Goal: Task Accomplishment & Management: Complete application form

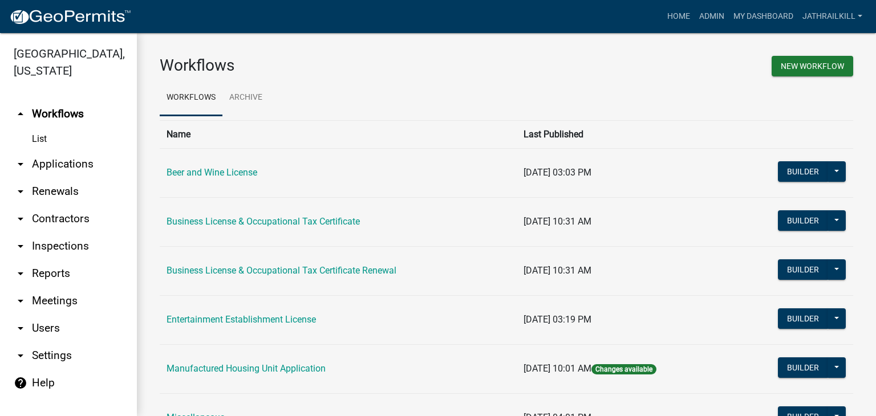
click at [659, 92] on ul "Workflows Archive" at bounding box center [507, 98] width 694 height 36
click at [666, 17] on link "Home" at bounding box center [679, 17] width 32 height 22
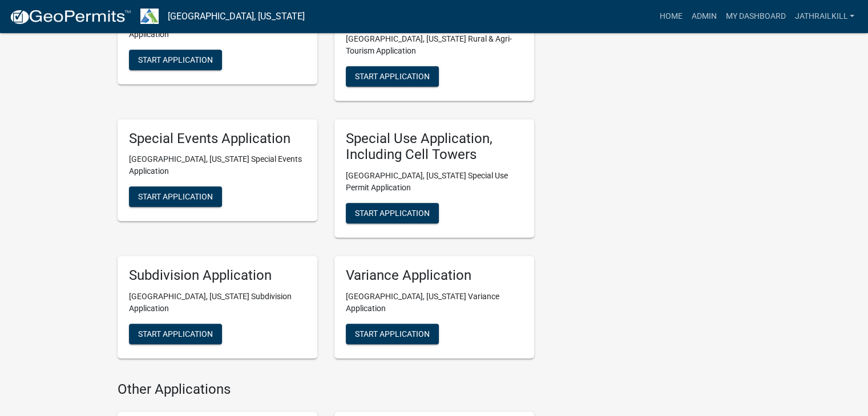
scroll to position [513, 0]
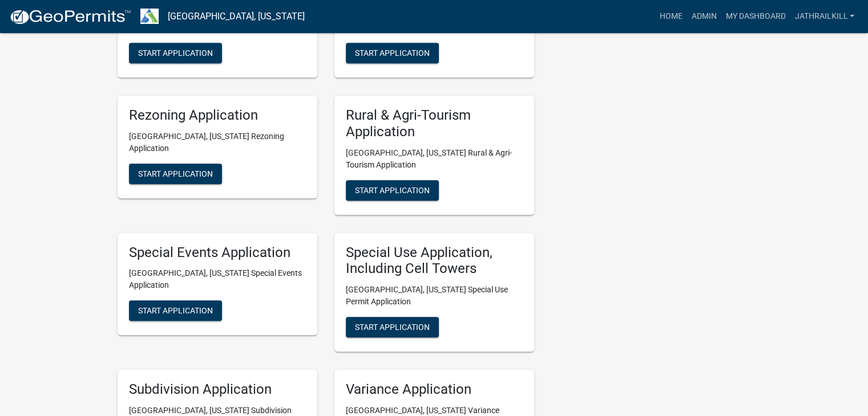
click at [216, 152] on div "Rezoning Application [GEOGRAPHIC_DATA], [US_STATE] Rezoning Application Start A…" at bounding box center [217, 147] width 200 height 103
click at [191, 169] on span "Start Application" at bounding box center [175, 173] width 75 height 9
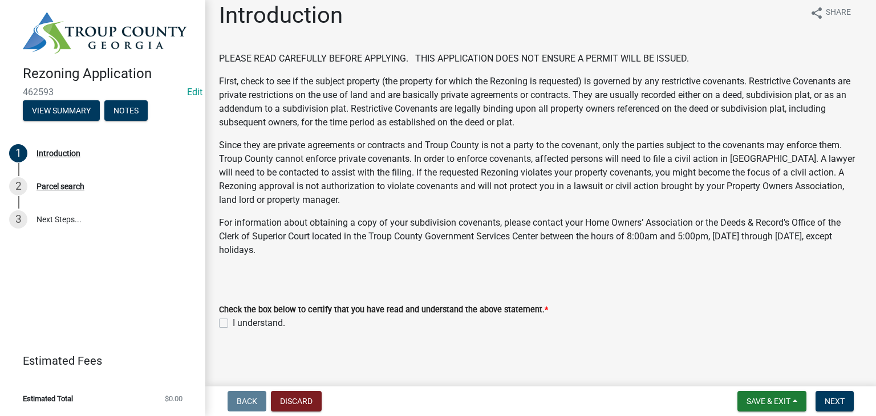
scroll to position [15, 0]
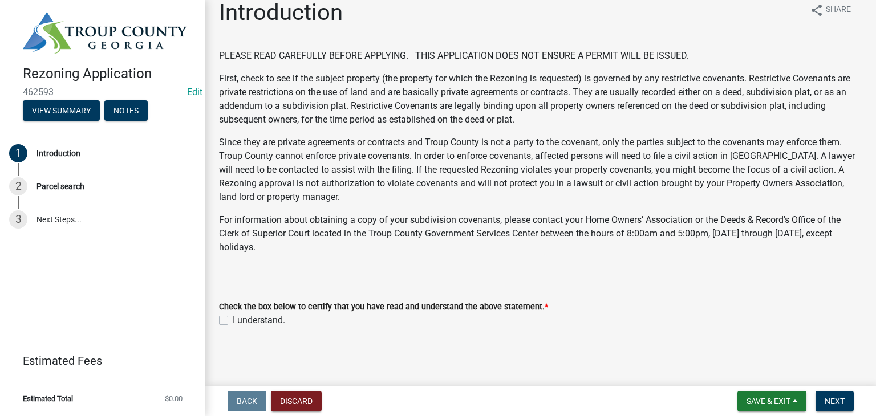
click at [233, 324] on label "I understand." at bounding box center [259, 321] width 52 height 14
click at [233, 321] on input "I understand." at bounding box center [236, 317] width 7 height 7
checkbox input "true"
click at [834, 407] on button "Next" at bounding box center [835, 401] width 38 height 21
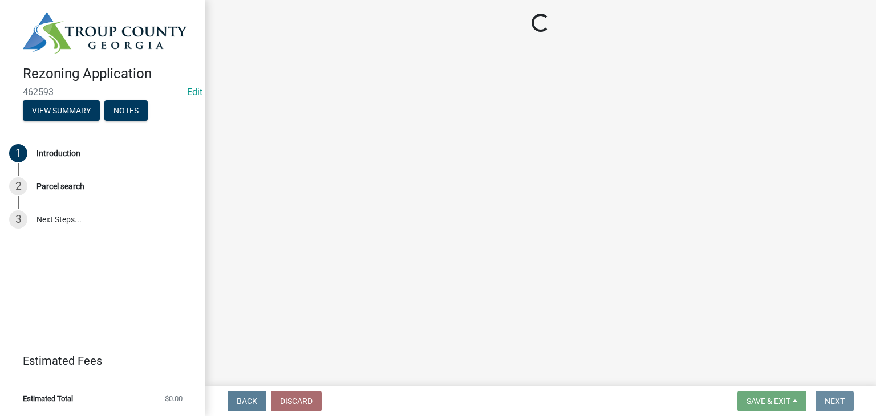
scroll to position [0, 0]
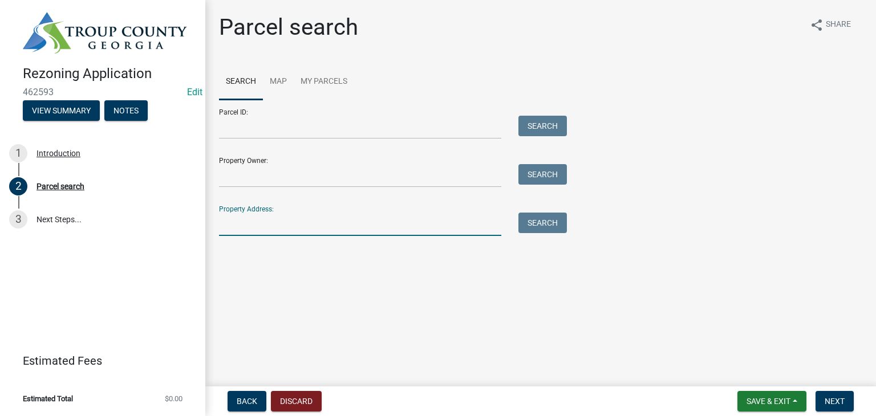
click at [299, 224] on input "Property Address:" at bounding box center [360, 224] width 282 height 23
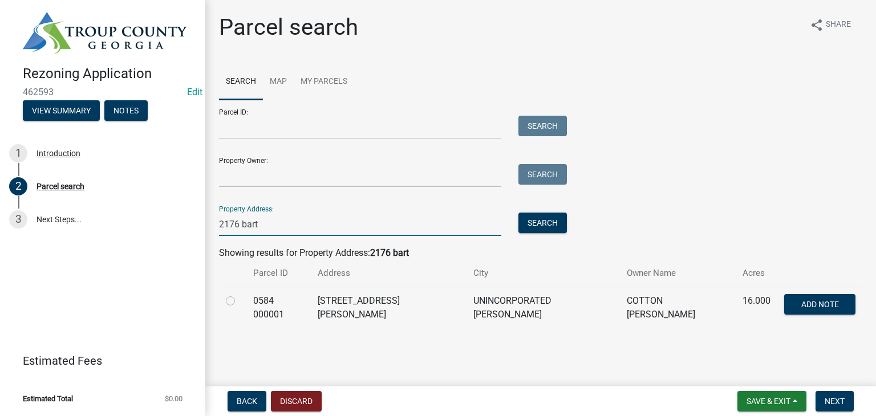
type input "2176 bart"
click at [240, 294] on label at bounding box center [240, 294] width 0 height 0
click at [240, 299] on 000001 "radio" at bounding box center [243, 297] width 7 height 7
radio 000001 "true"
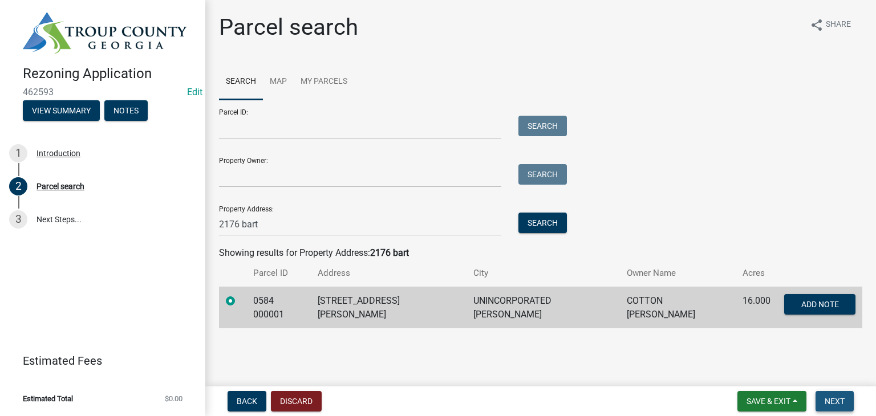
click at [833, 397] on span "Next" at bounding box center [835, 401] width 20 height 9
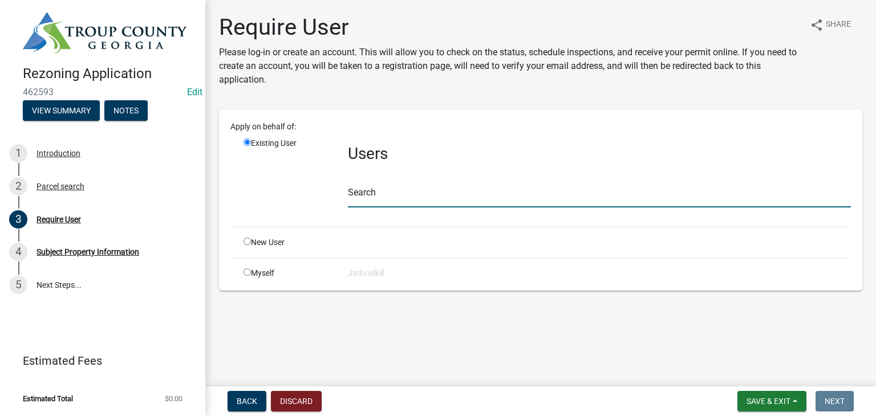
click at [394, 191] on input "text" at bounding box center [599, 195] width 503 height 23
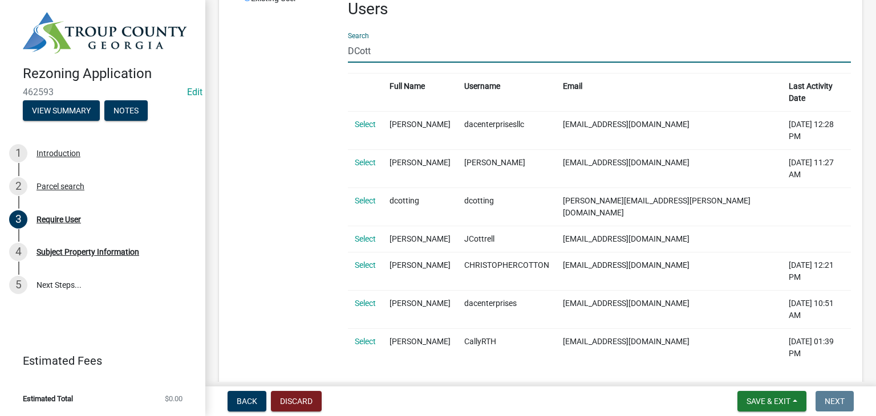
scroll to position [171, 0]
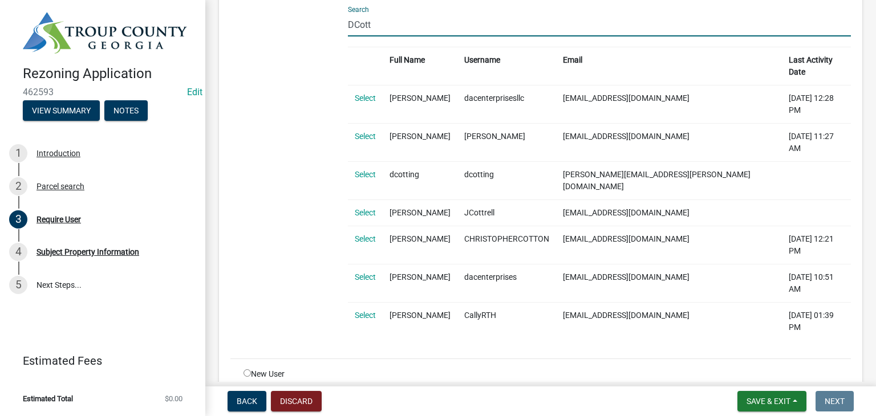
type input "DCott"
click at [249, 368] on div "New User" at bounding box center [287, 374] width 104 height 12
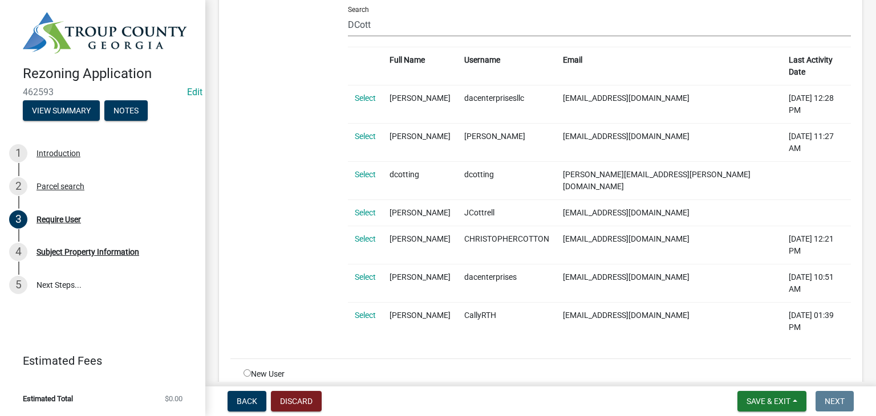
click at [249, 370] on input "radio" at bounding box center [247, 373] width 7 height 7
radio input "true"
radio input "false"
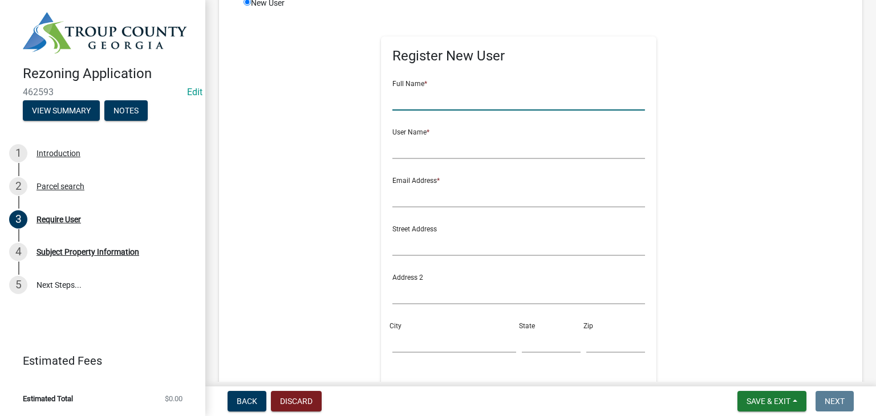
click at [433, 88] on input "text" at bounding box center [518, 98] width 253 height 23
type input "[PERSON_NAME]"
click at [425, 137] on input "text" at bounding box center [518, 147] width 253 height 23
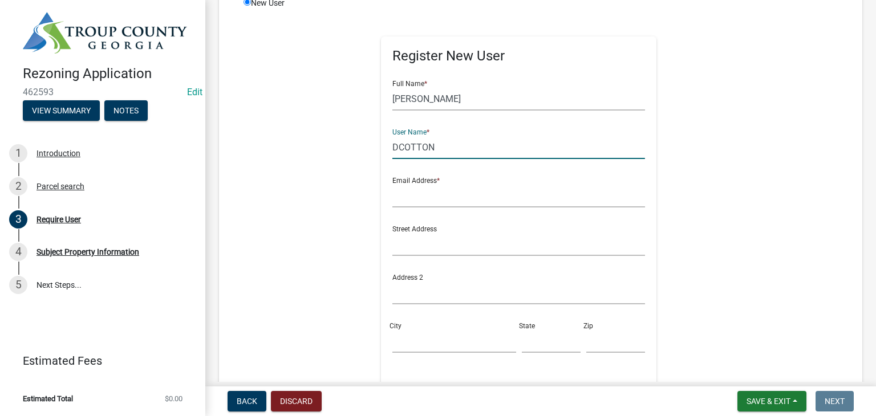
click at [456, 156] on input "DCOTTON" at bounding box center [518, 147] width 253 height 23
type input "DCOTTON2176"
drag, startPoint x: 428, startPoint y: 193, endPoint x: 436, endPoint y: 182, distance: 13.5
click at [428, 193] on input "text" at bounding box center [518, 195] width 253 height 23
type input "C"
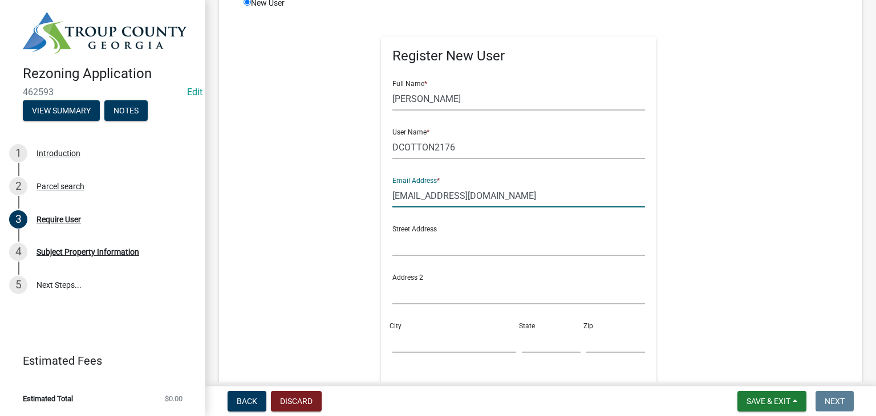
type input "[EMAIL_ADDRESS][DOMAIN_NAME]"
click at [477, 243] on input "text" at bounding box center [518, 244] width 253 height 23
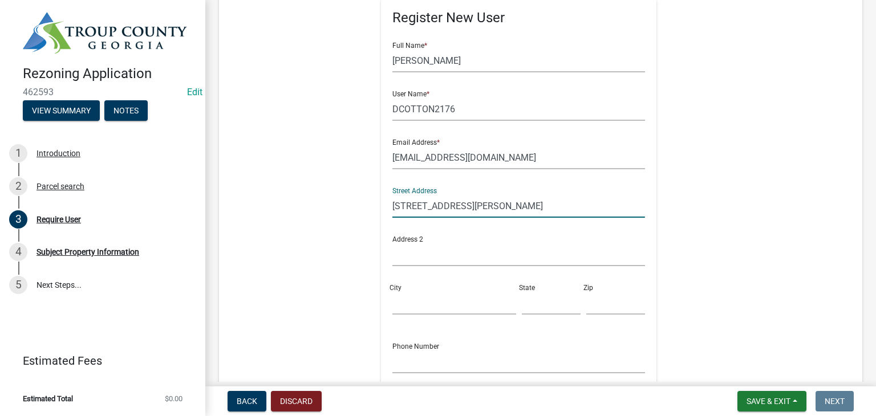
scroll to position [228, 0]
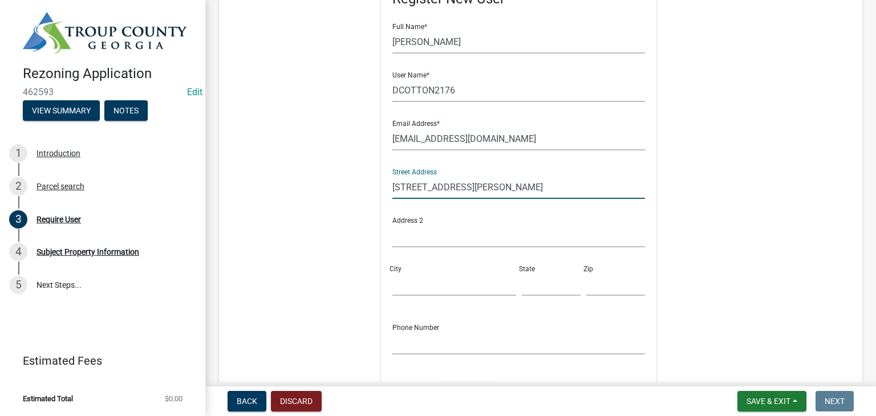
type input "[STREET_ADDRESS][PERSON_NAME]"
click at [410, 275] on input "City" at bounding box center [453, 284] width 123 height 23
type input "LaGrange"
click at [528, 286] on input "text" at bounding box center [551, 284] width 59 height 23
type input "GA"
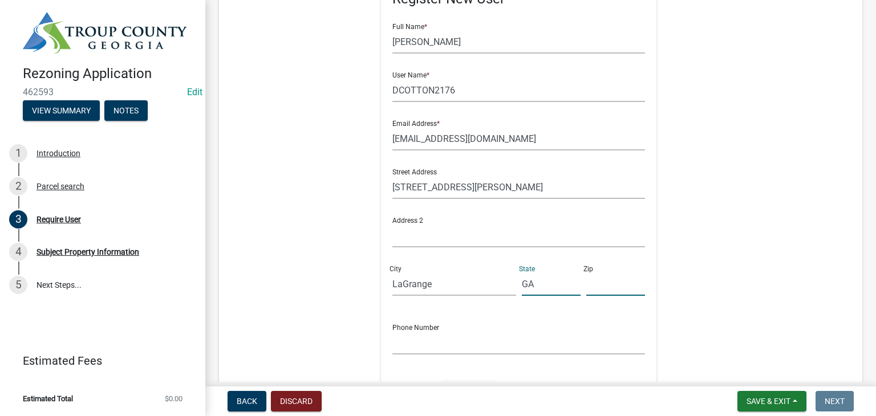
click at [598, 276] on input "text" at bounding box center [615, 284] width 59 height 23
type input "30240"
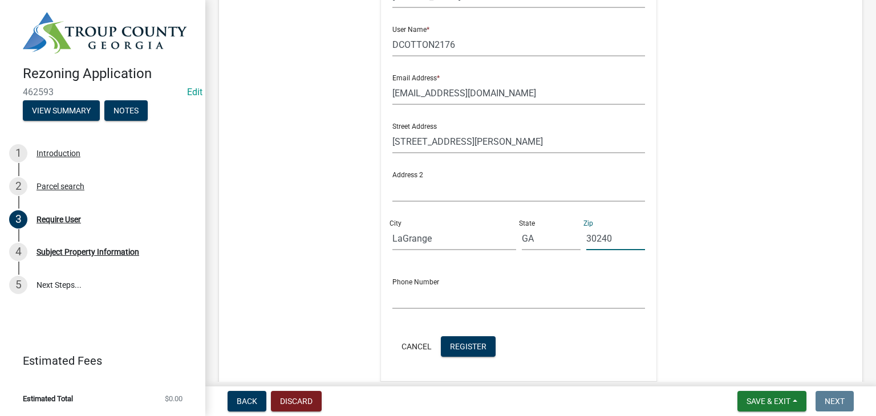
scroll to position [342, 0]
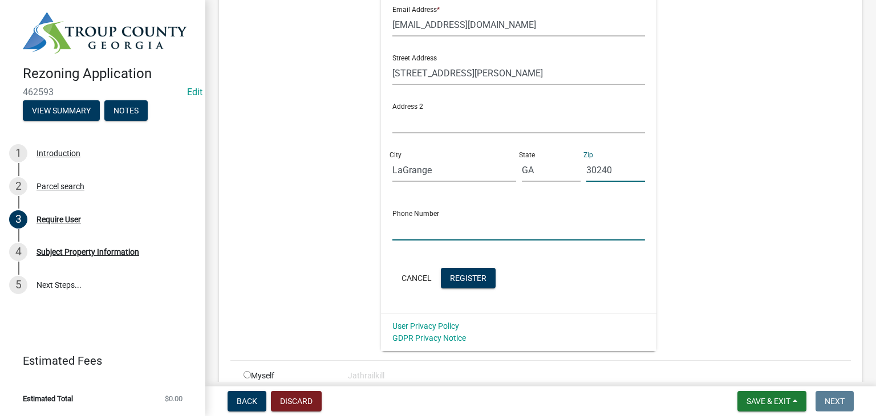
drag, startPoint x: 480, startPoint y: 238, endPoint x: 474, endPoint y: 232, distance: 8.9
click at [480, 238] on input "text" at bounding box center [518, 228] width 253 height 23
type input "[PHONE_NUMBER]"
click at [461, 276] on span "Register" at bounding box center [468, 277] width 37 height 9
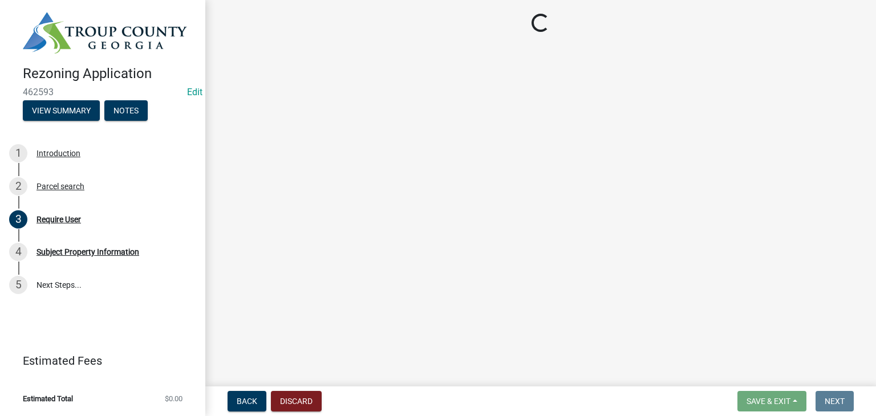
scroll to position [0, 0]
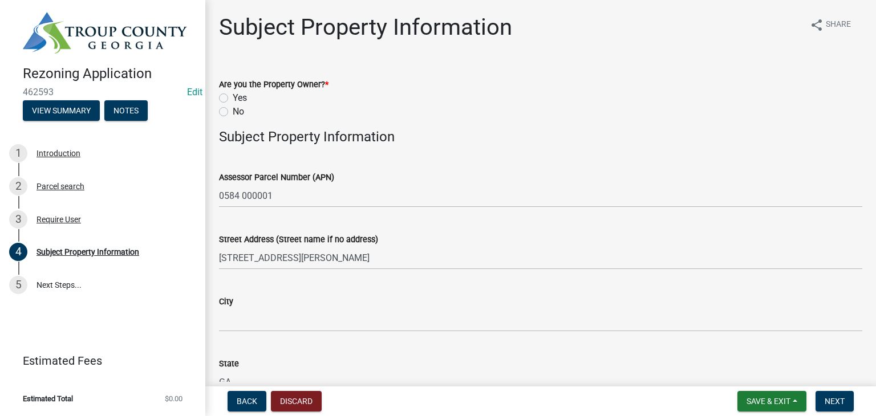
click at [233, 112] on label "No" at bounding box center [238, 112] width 11 height 14
click at [233, 112] on input "No" at bounding box center [236, 108] width 7 height 7
radio input "true"
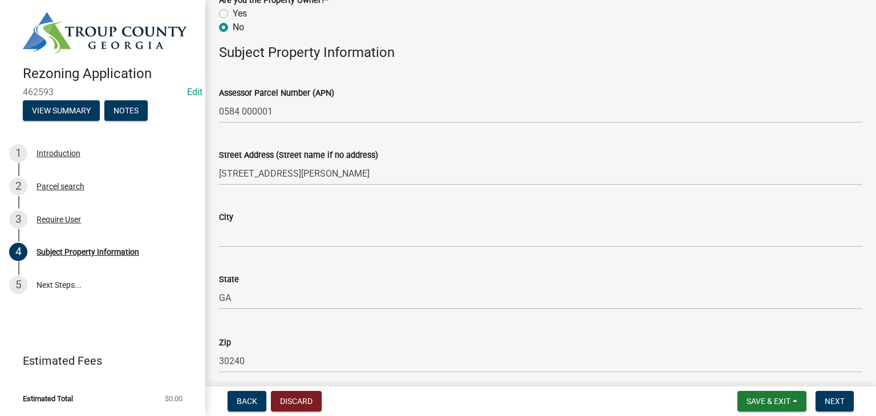
scroll to position [171, 0]
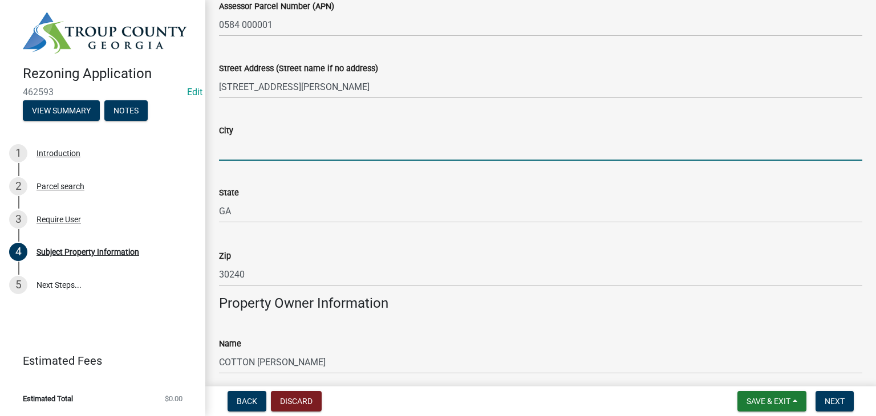
click at [246, 147] on input "City" at bounding box center [540, 148] width 643 height 23
type input "LaGrange"
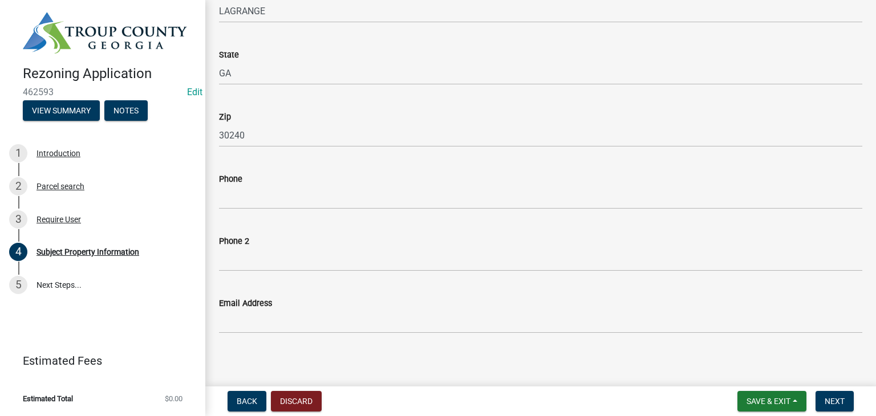
scroll to position [652, 0]
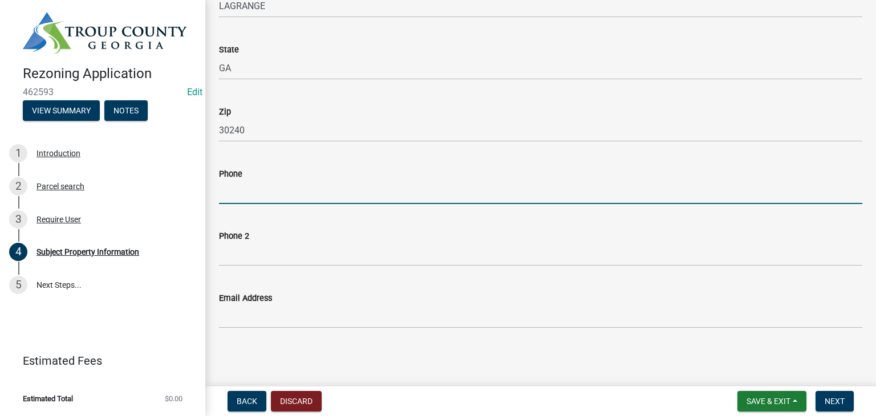
click at [271, 187] on input "Phone" at bounding box center [540, 192] width 643 height 23
type input "[PHONE_NUMBER]"
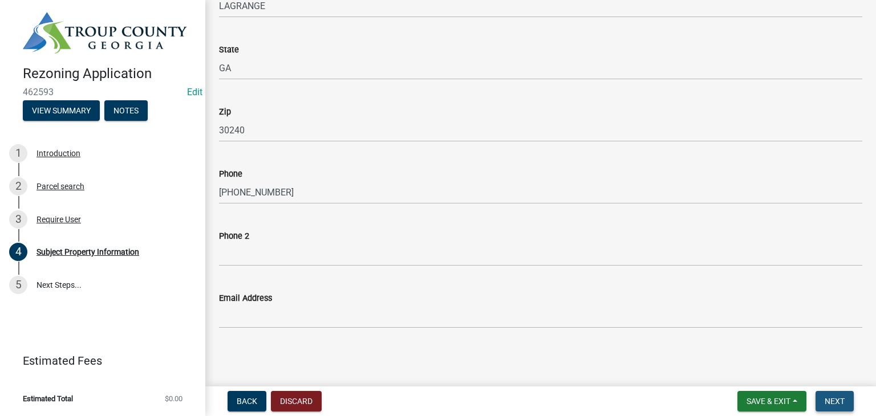
click at [837, 391] on button "Next" at bounding box center [835, 401] width 38 height 21
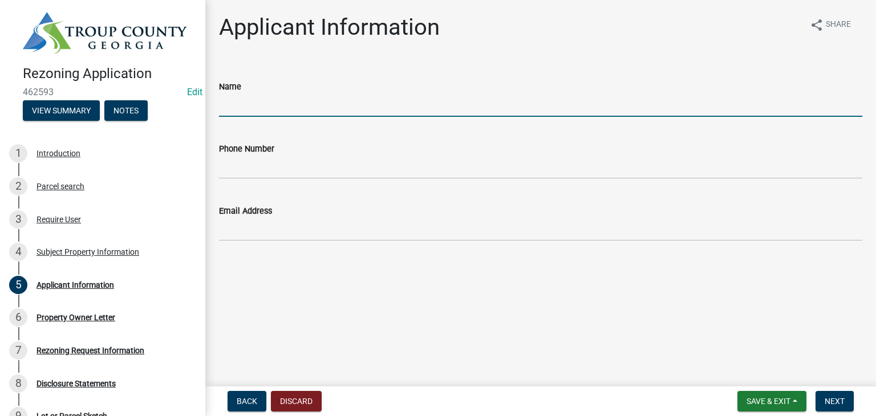
click at [286, 94] on input "Name" at bounding box center [540, 105] width 643 height 23
type input "[PERSON_NAME]"
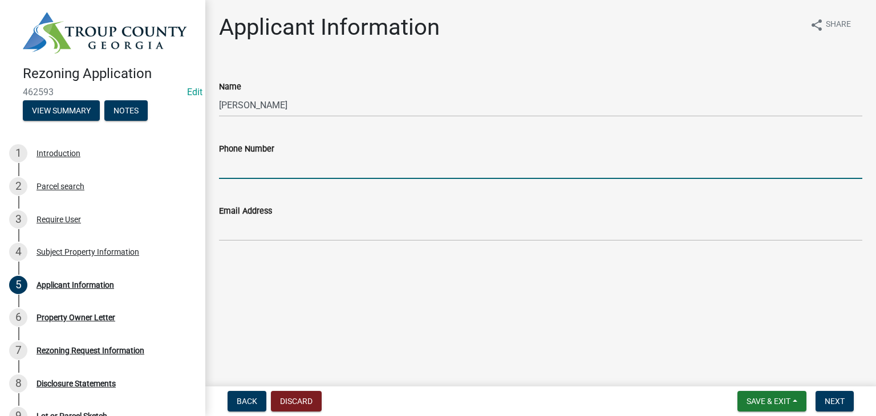
click at [282, 174] on input "Phone Number" at bounding box center [540, 167] width 643 height 23
type input "[PHONE_NUMBER]"
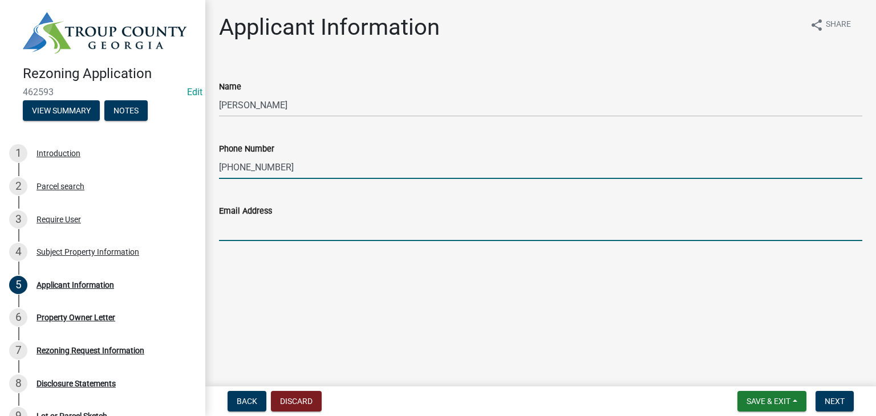
click at [290, 224] on input "Email Address" at bounding box center [540, 229] width 643 height 23
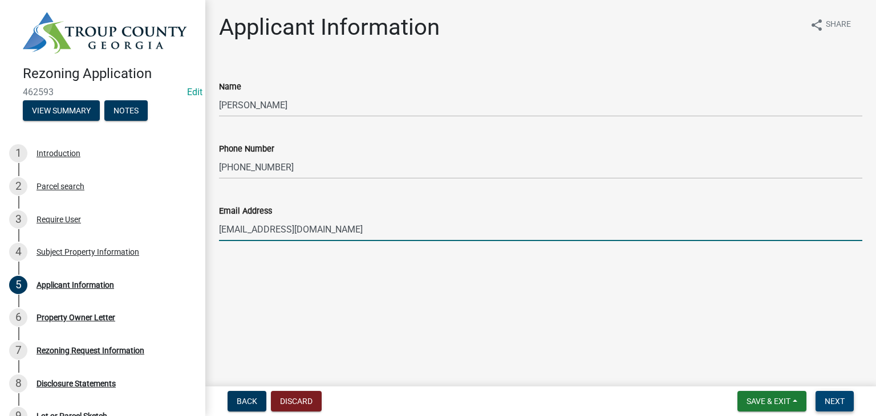
type input "[EMAIL_ADDRESS][DOMAIN_NAME]"
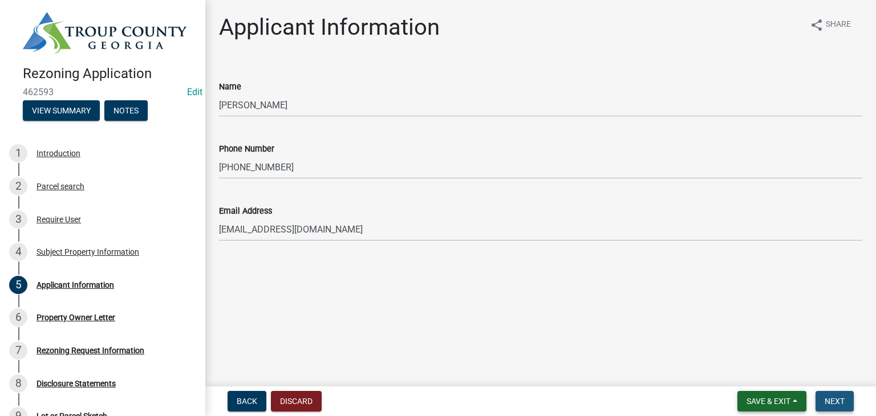
drag, startPoint x: 830, startPoint y: 398, endPoint x: 795, endPoint y: 399, distance: 35.4
click at [831, 398] on span "Next" at bounding box center [835, 401] width 20 height 9
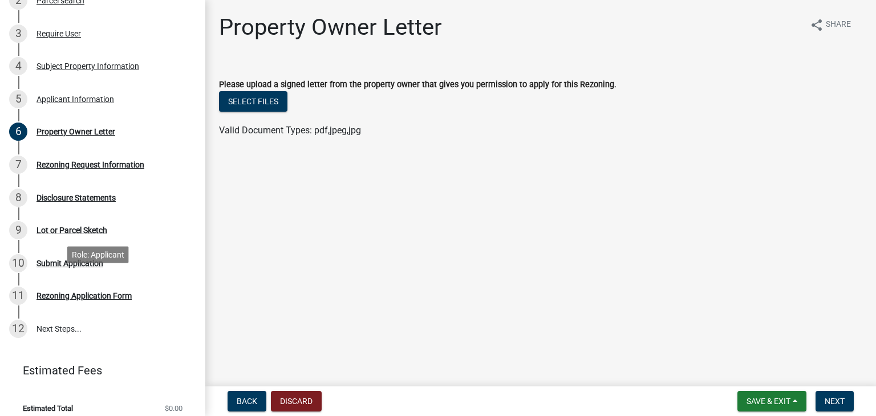
scroll to position [193, 0]
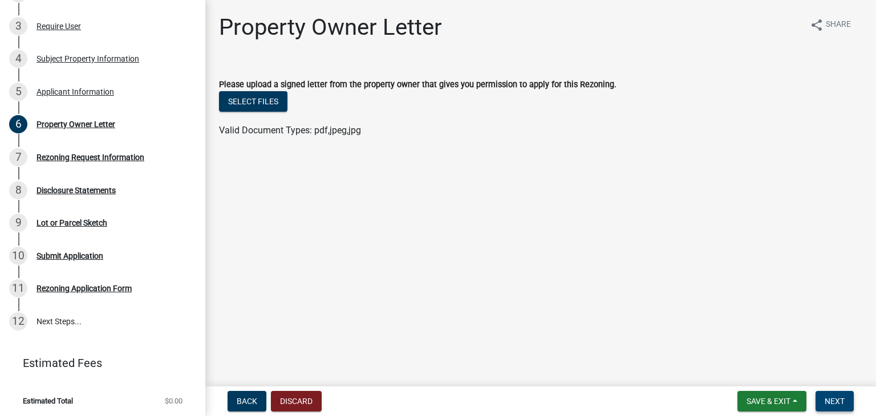
click at [830, 402] on span "Next" at bounding box center [835, 401] width 20 height 9
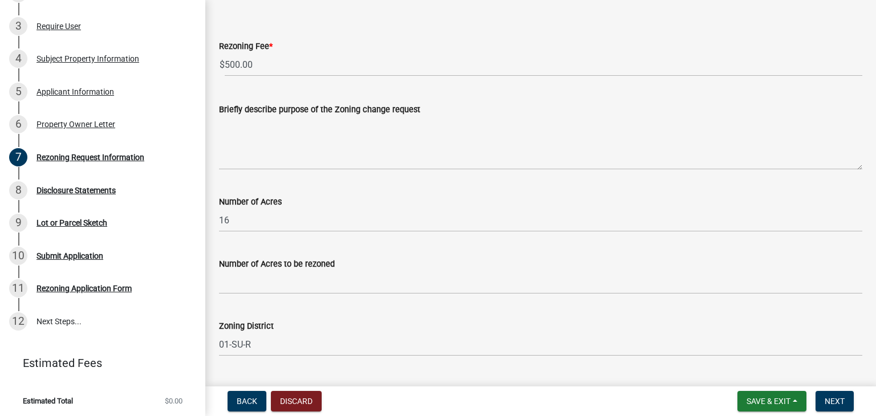
scroll to position [57, 0]
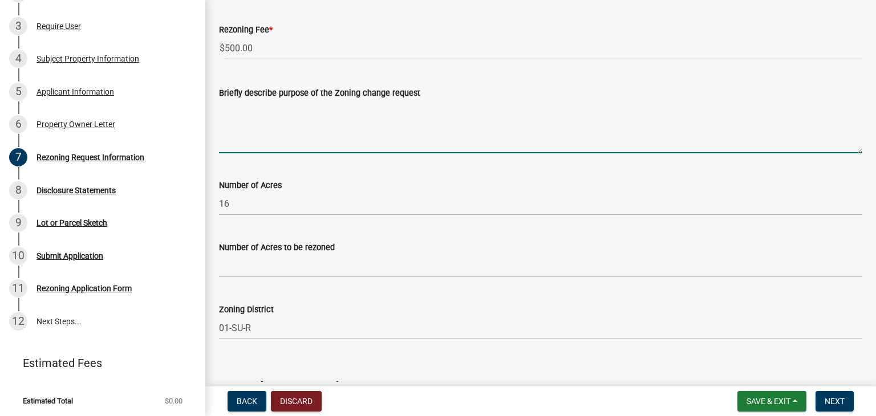
click at [294, 103] on textarea "Briefly describe purpose of the Zoning change request" at bounding box center [540, 127] width 643 height 54
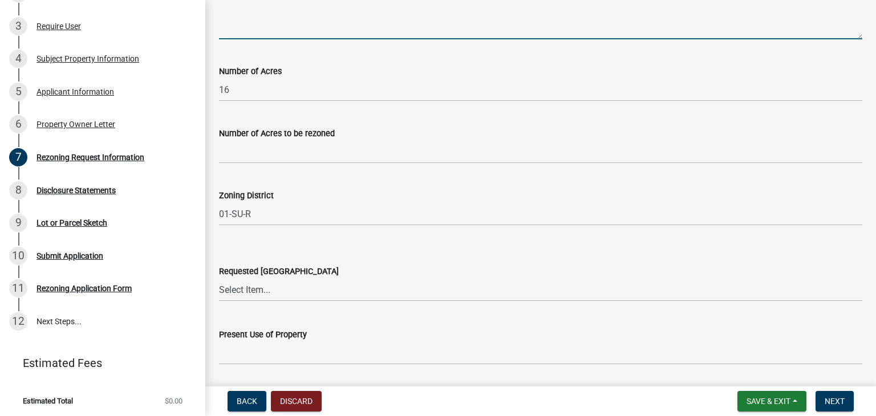
scroll to position [171, 0]
type textarea "To comply with new ordinance"
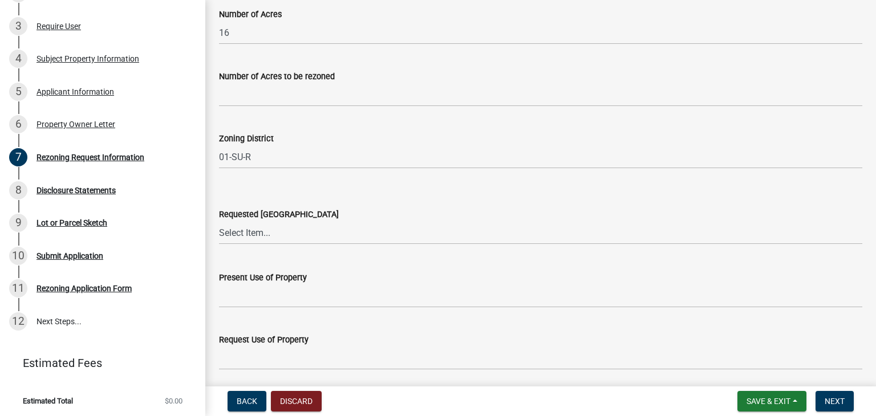
scroll to position [270, 0]
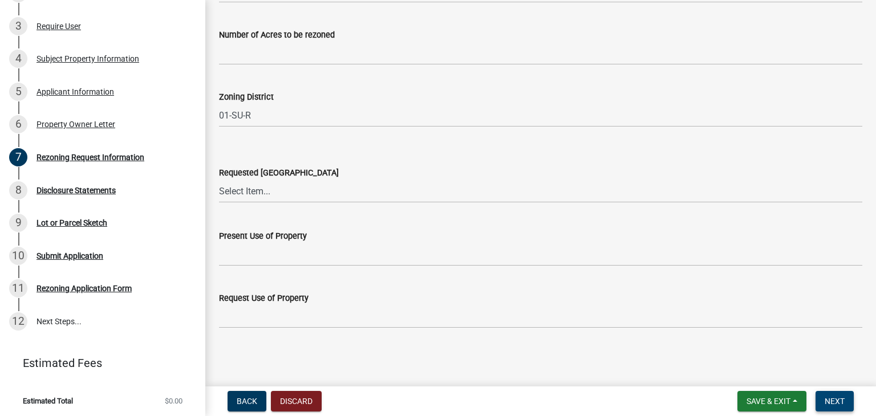
click at [837, 398] on span "Next" at bounding box center [835, 401] width 20 height 9
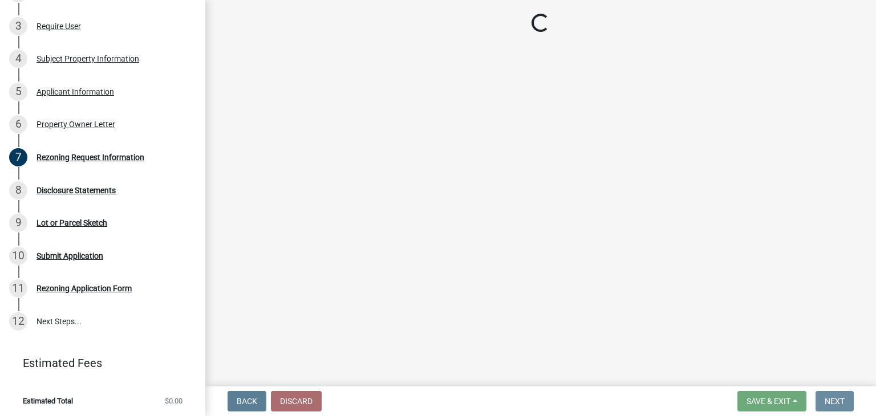
scroll to position [0, 0]
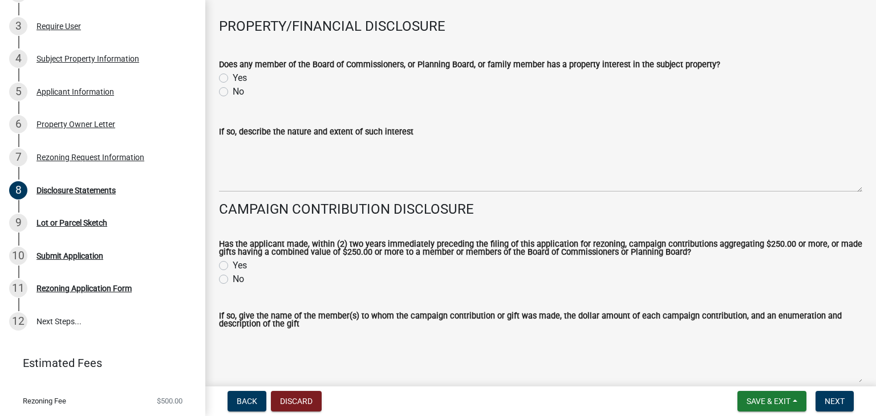
click at [233, 91] on label "No" at bounding box center [238, 92] width 11 height 14
click at [233, 91] on input "No" at bounding box center [236, 88] width 7 height 7
radio input "true"
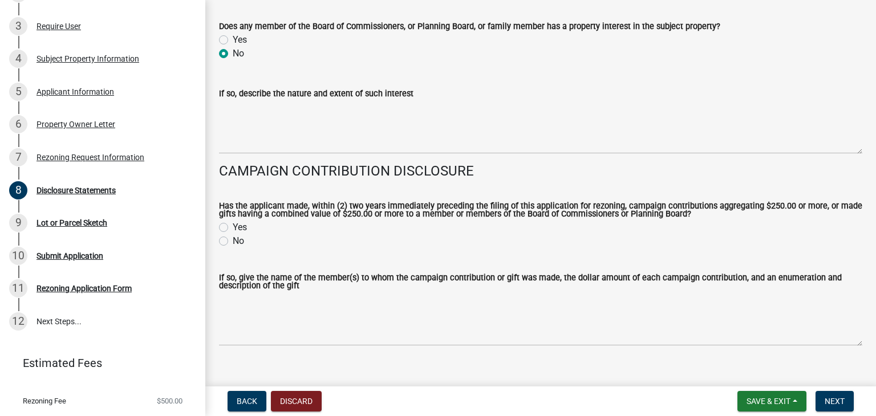
scroll to position [171, 0]
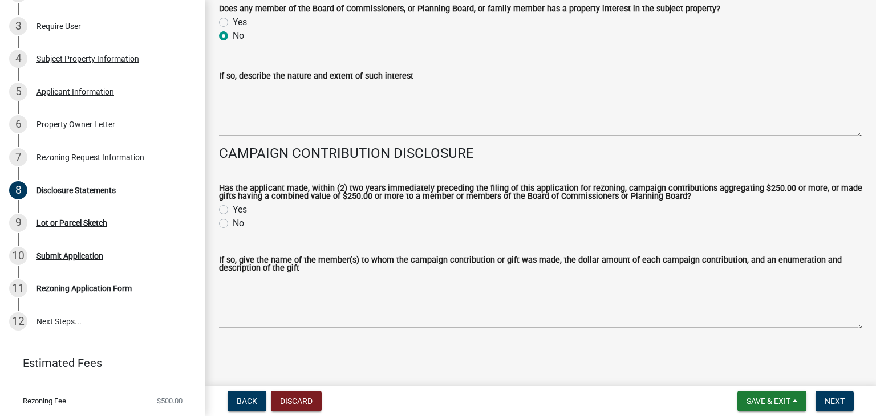
click at [220, 215] on div "Yes" at bounding box center [540, 210] width 643 height 14
click at [232, 225] on div "No" at bounding box center [540, 224] width 643 height 14
drag, startPoint x: 225, startPoint y: 222, endPoint x: 258, endPoint y: 234, distance: 34.6
click at [233, 222] on label "No" at bounding box center [238, 224] width 11 height 14
click at [233, 222] on input "No" at bounding box center [236, 220] width 7 height 7
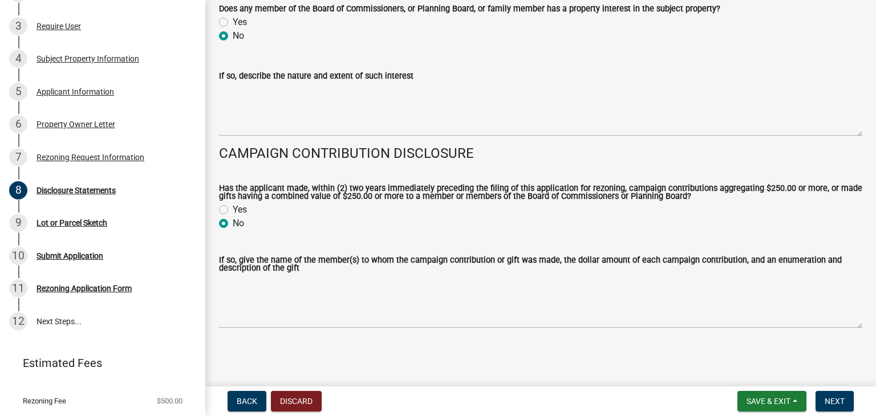
radio input "true"
click at [832, 397] on span "Next" at bounding box center [835, 401] width 20 height 9
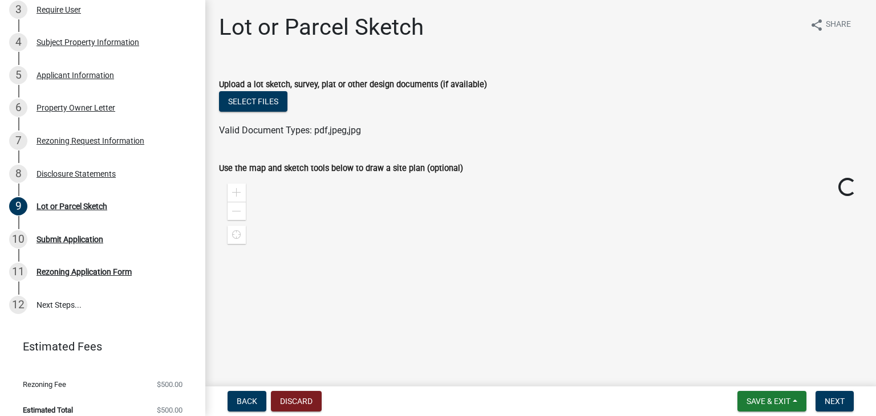
scroll to position [219, 0]
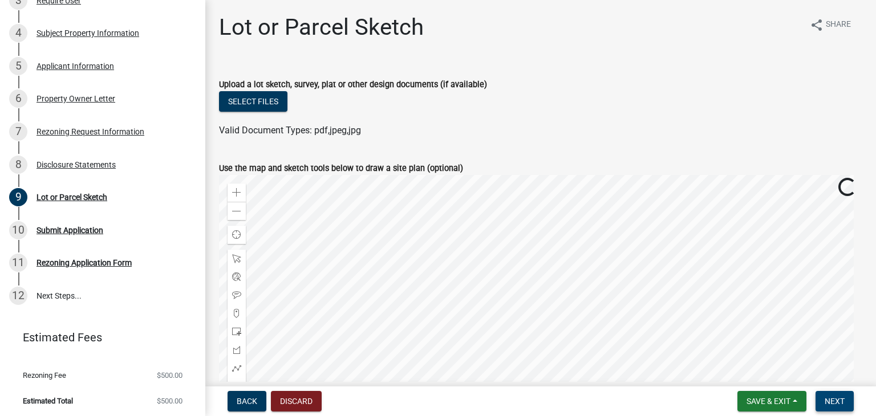
click at [833, 398] on span "Next" at bounding box center [835, 401] width 20 height 9
click at [823, 402] on button "Next" at bounding box center [835, 401] width 38 height 21
click at [840, 401] on span "Next" at bounding box center [835, 401] width 20 height 9
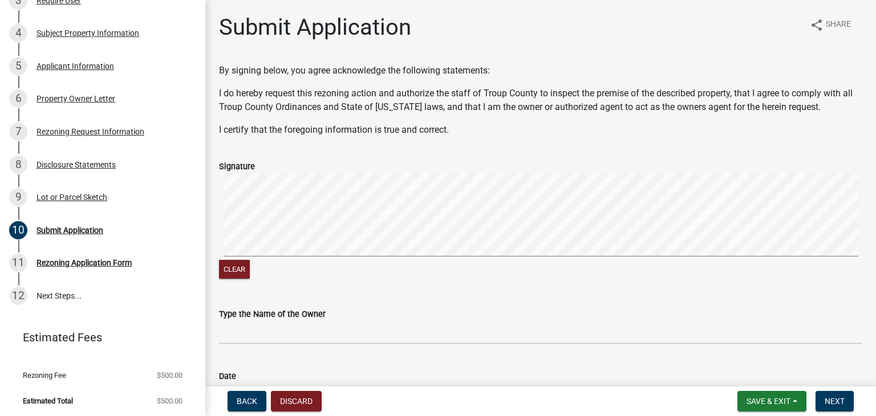
scroll to position [129, 0]
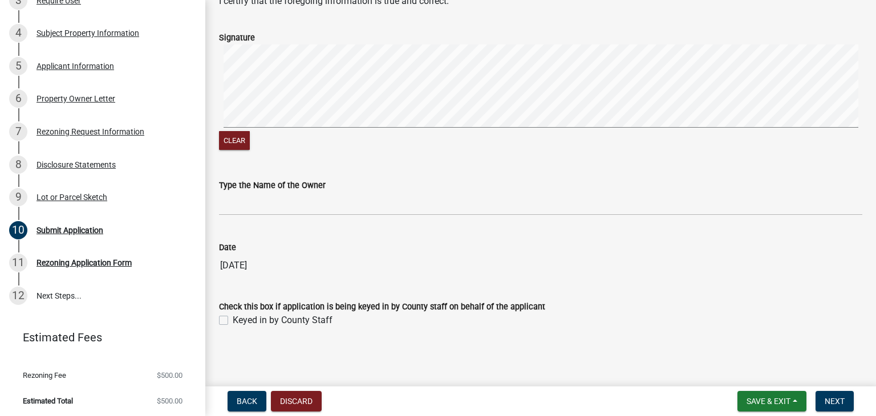
click at [224, 314] on div "Keyed in by County Staff" at bounding box center [540, 321] width 643 height 14
click at [233, 322] on label "Keyed in by County Staff" at bounding box center [283, 321] width 100 height 14
click at [233, 321] on input "Keyed in by County Staff" at bounding box center [236, 317] width 7 height 7
checkbox input "true"
click at [843, 399] on span "Next" at bounding box center [835, 401] width 20 height 9
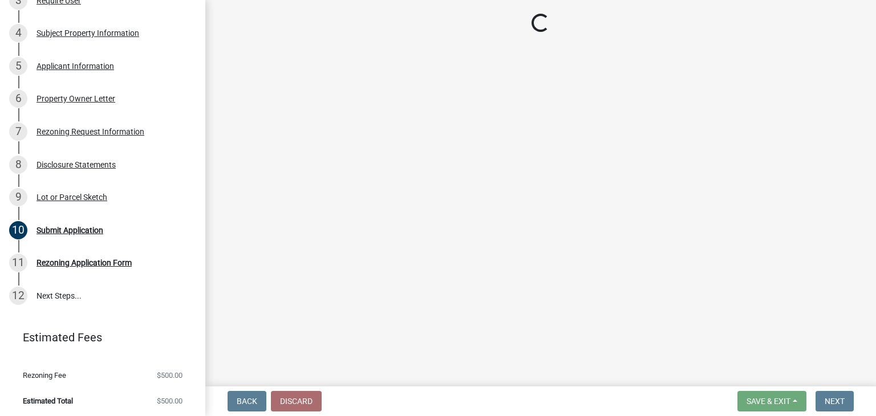
scroll to position [351, 0]
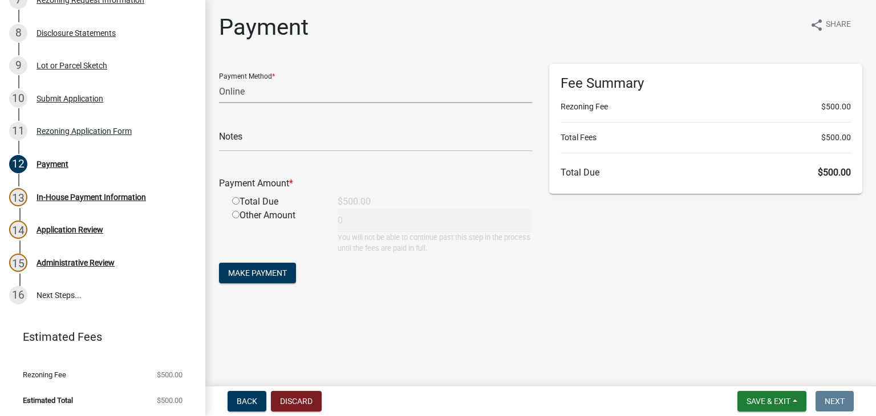
click at [275, 99] on select "Credit Card POS Check Cash Online" at bounding box center [375, 91] width 313 height 23
select select "1: 0"
click at [219, 80] on select "Credit Card POS Check Cash Online" at bounding box center [375, 91] width 313 height 23
click at [258, 133] on input "text" at bounding box center [375, 139] width 313 height 23
type input "7162"
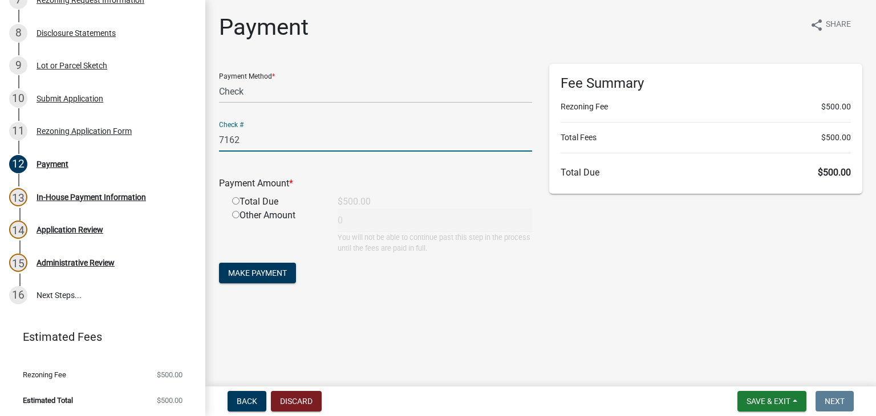
click at [234, 196] on div "Total Due" at bounding box center [277, 202] width 106 height 14
click at [237, 200] on input "radio" at bounding box center [235, 200] width 7 height 7
radio input "true"
type input "500"
click at [276, 272] on span "Make Payment" at bounding box center [257, 273] width 59 height 9
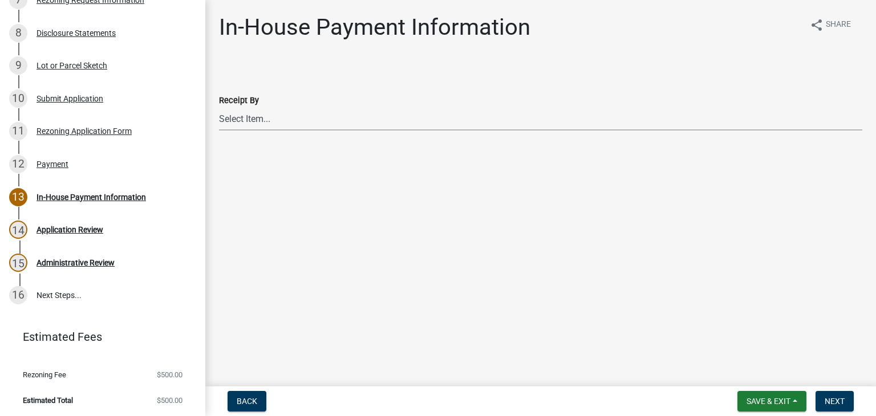
click at [299, 127] on select "Select Item... [PERSON_NAME] [PERSON_NAME] [PERSON_NAME] [PERSON_NAME] [PERSON_…" at bounding box center [540, 118] width 643 height 23
click at [219, 107] on select "Select Item... [PERSON_NAME] [PERSON_NAME] [PERSON_NAME] [PERSON_NAME] [PERSON_…" at bounding box center [540, 118] width 643 height 23
select select "66ea0911-b6de-4b18-a15f-eb653539a3e3"
click at [827, 402] on span "Next" at bounding box center [835, 401] width 20 height 9
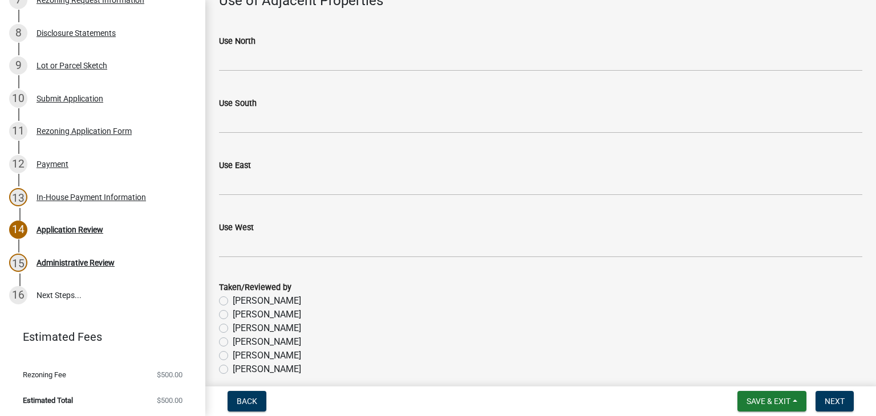
scroll to position [184, 0]
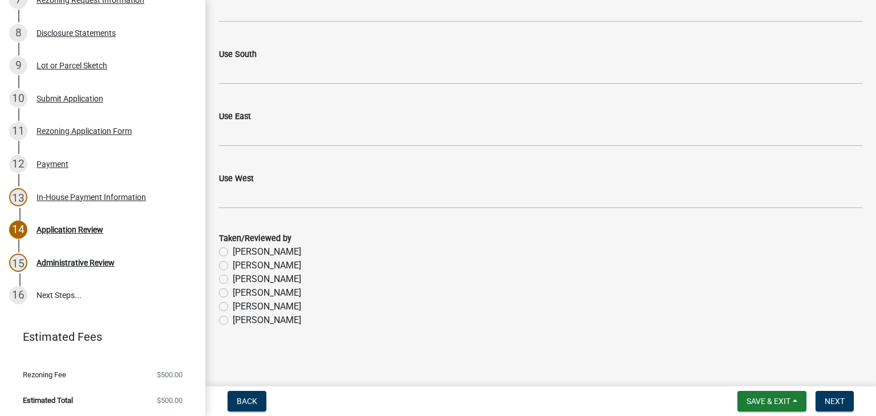
click at [634, 361] on main "Application Review share Share Date Use of Adjacent Properties Use North Use So…" at bounding box center [540, 191] width 671 height 382
click at [817, 395] on button "Next" at bounding box center [835, 401] width 38 height 21
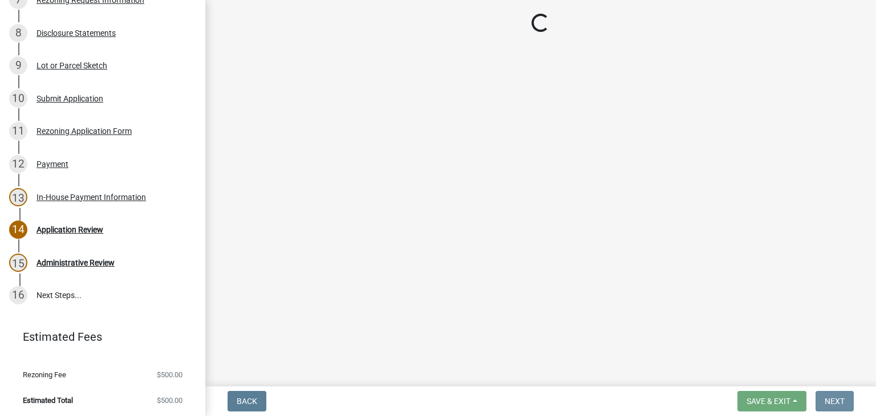
scroll to position [0, 0]
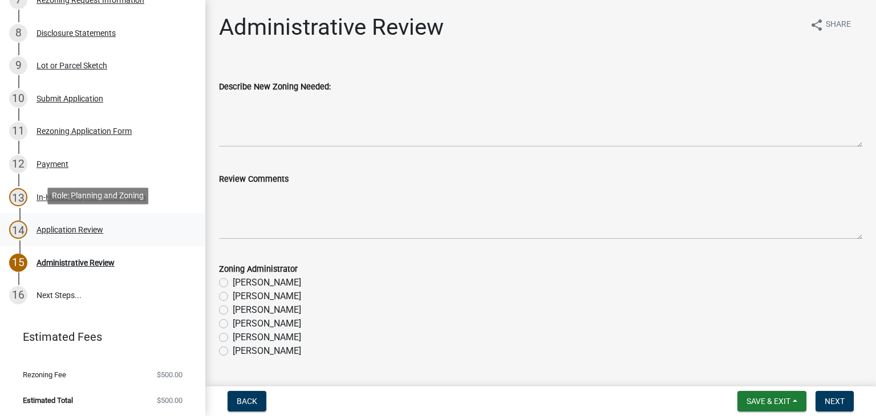
click at [112, 230] on div "14 Application Review" at bounding box center [98, 230] width 178 height 18
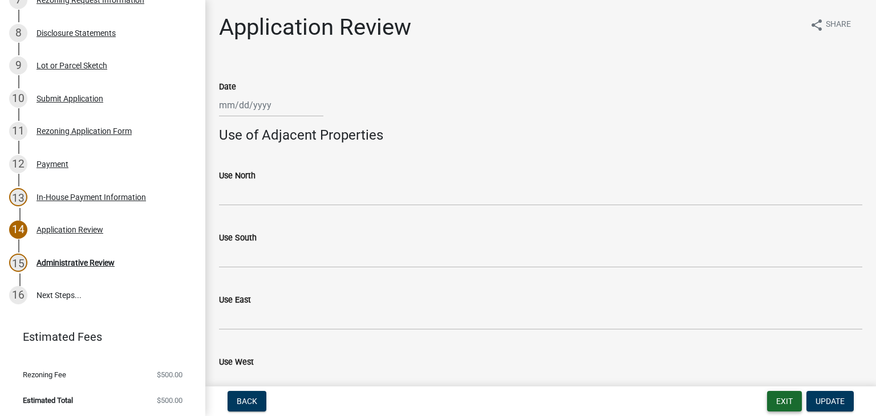
click at [769, 406] on button "Exit" at bounding box center [784, 401] width 35 height 21
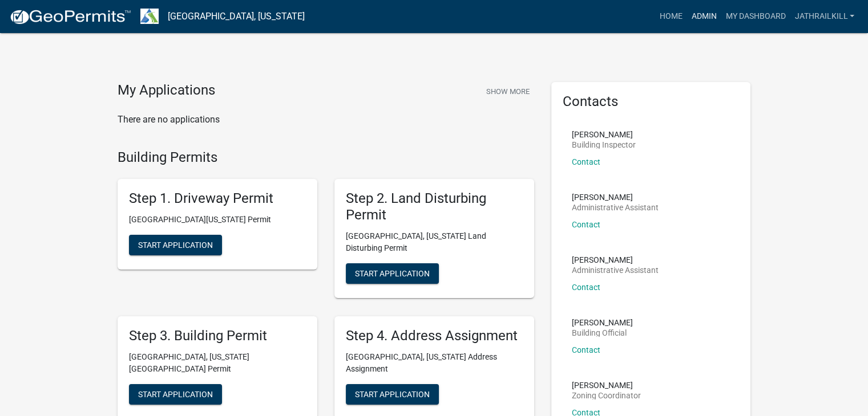
click at [699, 19] on link "Admin" at bounding box center [703, 17] width 34 height 22
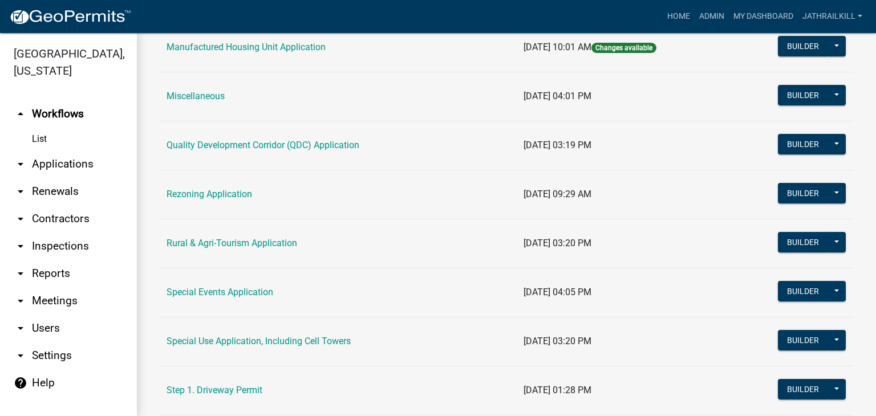
scroll to position [302, 0]
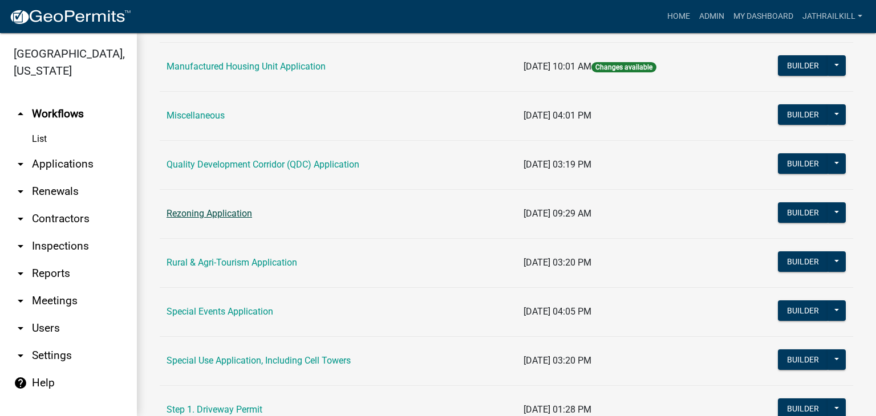
drag, startPoint x: 231, startPoint y: 225, endPoint x: 230, endPoint y: 215, distance: 10.3
click at [231, 223] on td "Rezoning Application" at bounding box center [338, 213] width 357 height 49
click at [230, 215] on link "Rezoning Application" at bounding box center [210, 213] width 86 height 11
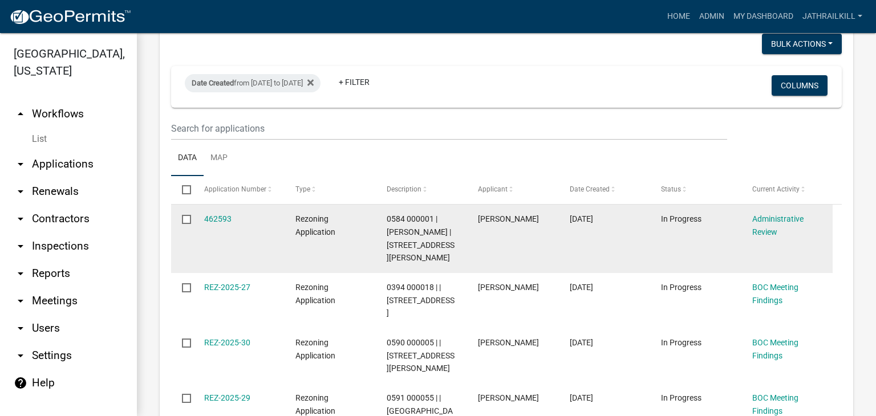
scroll to position [228, 0]
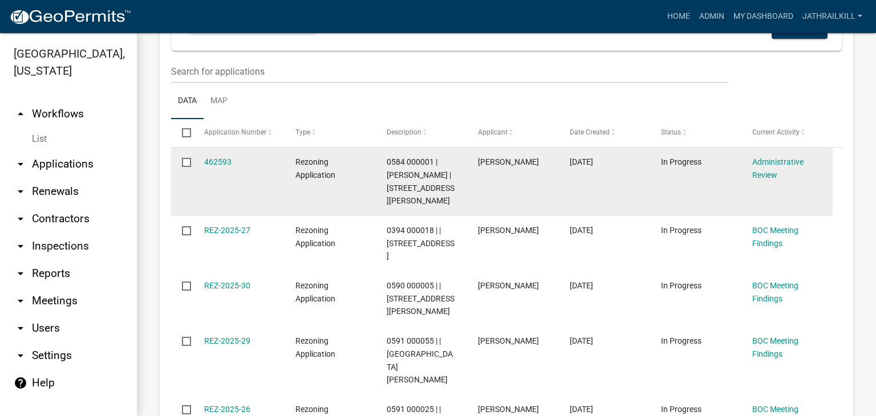
click at [207, 154] on datatable-body-cell "462593" at bounding box center [238, 182] width 91 height 68
click at [209, 156] on div "462593" at bounding box center [239, 162] width 70 height 13
click at [217, 163] on link "462593" at bounding box center [217, 161] width 27 height 9
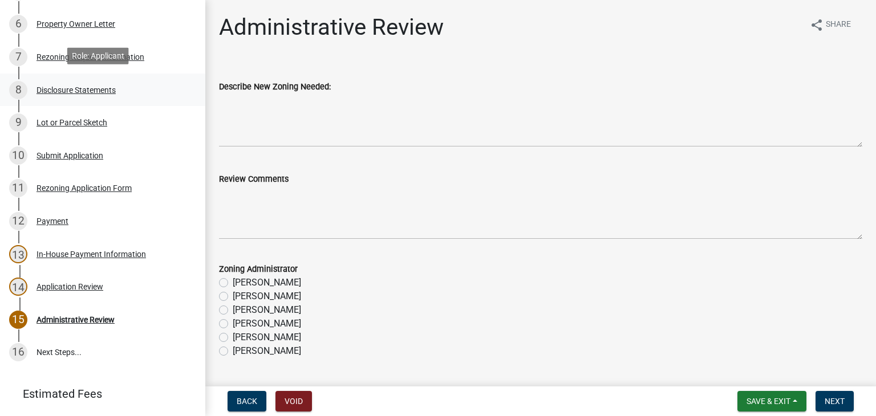
scroll to position [260, 0]
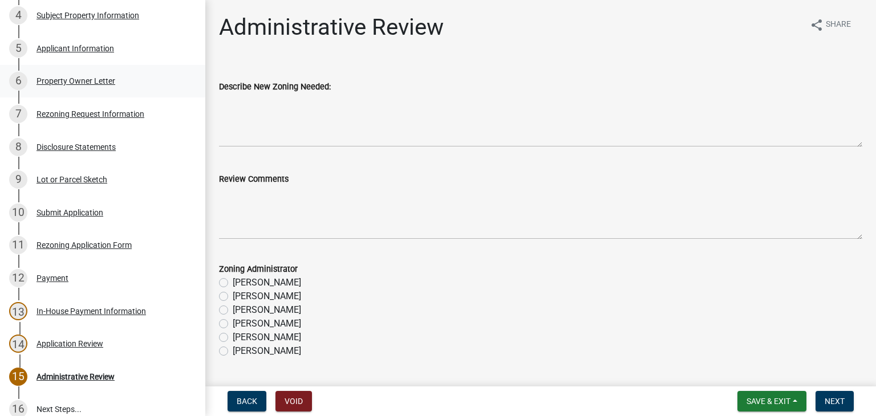
click at [103, 77] on div "Property Owner Letter" at bounding box center [76, 81] width 79 height 8
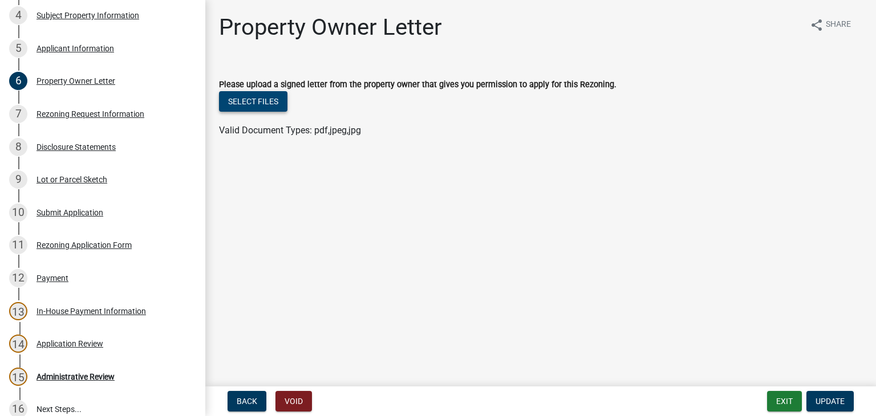
click at [273, 95] on button "Select files" at bounding box center [253, 101] width 68 height 21
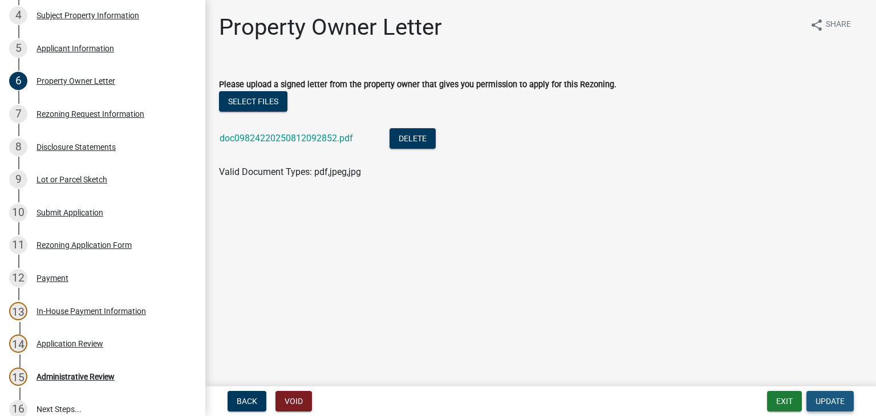
click at [832, 400] on span "Update" at bounding box center [830, 401] width 29 height 9
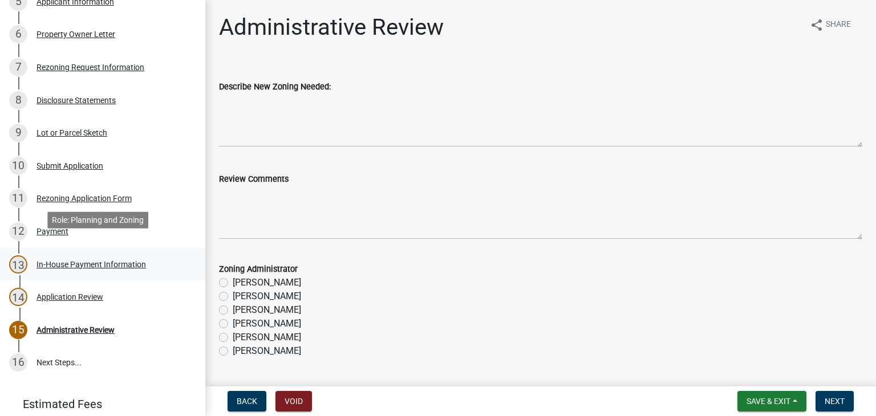
scroll to position [317, 0]
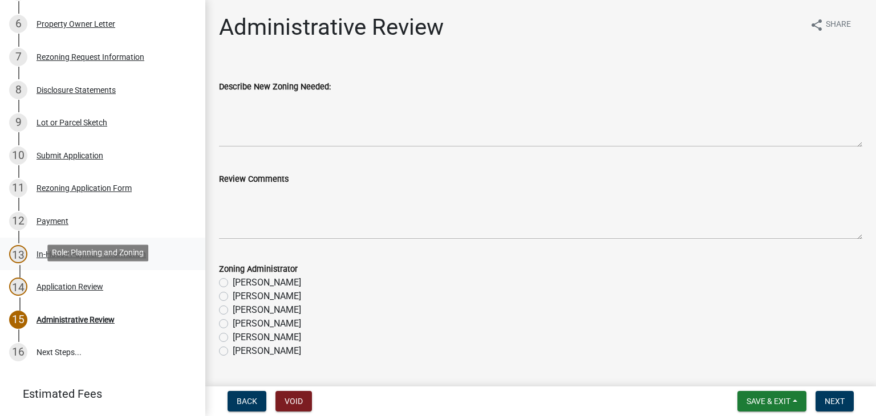
click at [99, 264] on link "13 In-House Payment Information" at bounding box center [102, 254] width 205 height 33
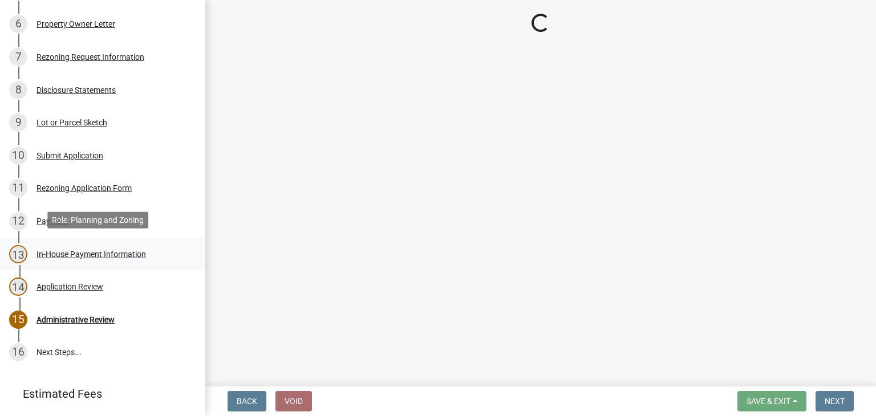
select select "66ea0911-b6de-4b18-a15f-eb653539a3e3"
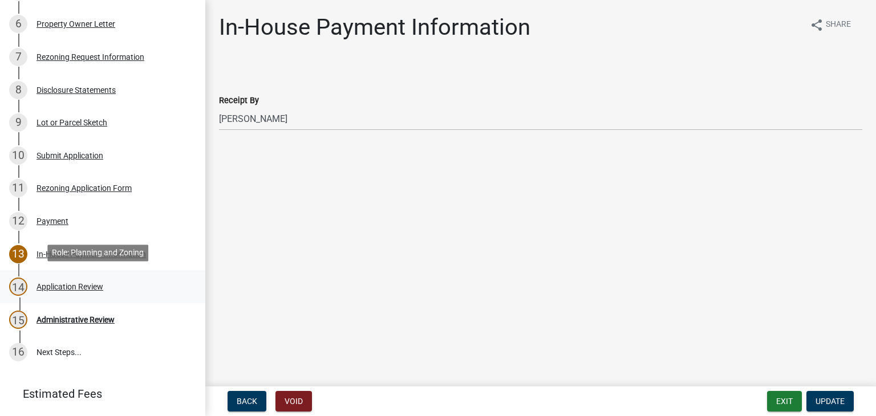
click at [98, 279] on div "14 Application Review" at bounding box center [98, 287] width 178 height 18
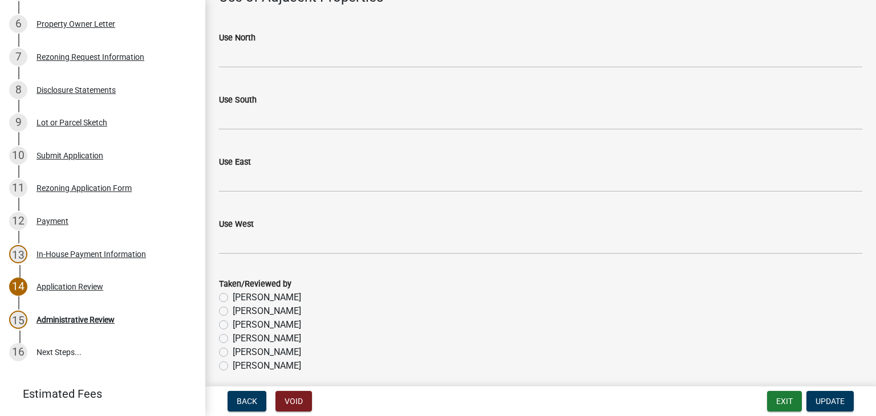
scroll to position [184, 0]
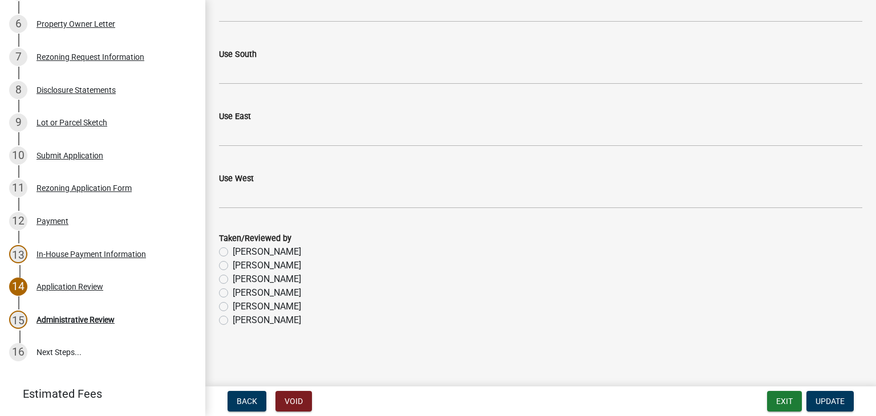
click at [233, 319] on label "[PERSON_NAME]" at bounding box center [267, 321] width 68 height 14
click at [233, 319] on input "[PERSON_NAME]" at bounding box center [236, 317] width 7 height 7
radio input "true"
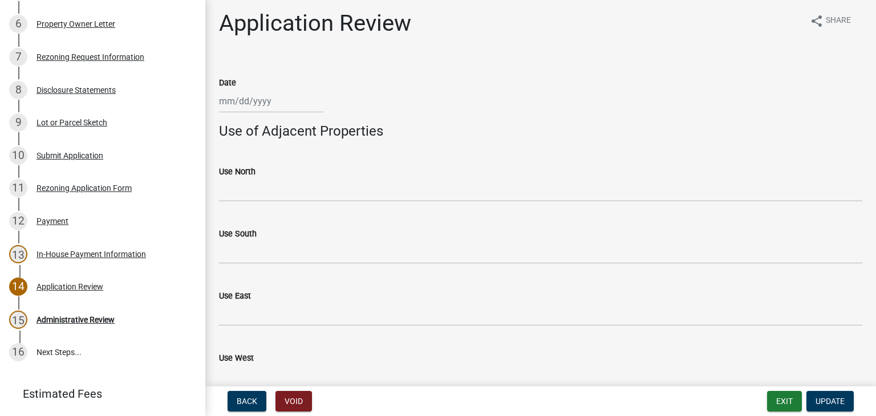
scroll to position [0, 0]
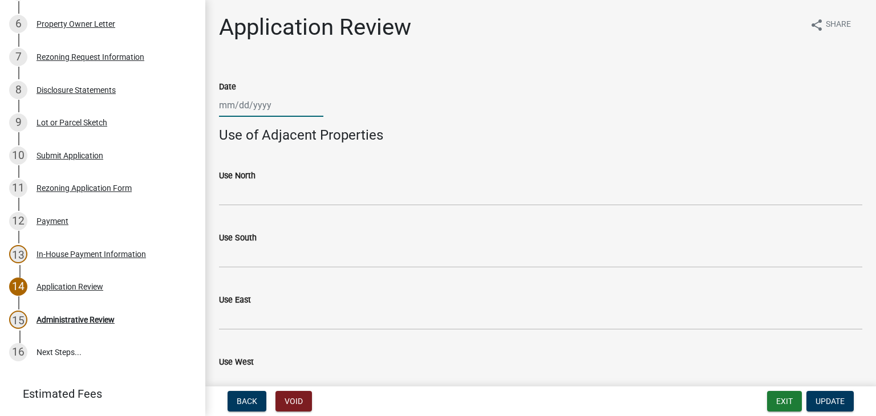
click at [238, 94] on div at bounding box center [271, 105] width 104 height 23
select select "8"
select select "2025"
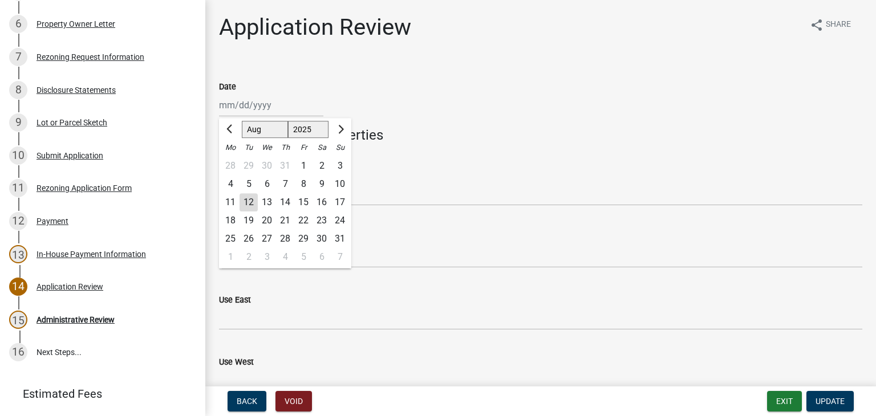
click at [255, 202] on div "12" at bounding box center [249, 202] width 18 height 18
type input "[DATE]"
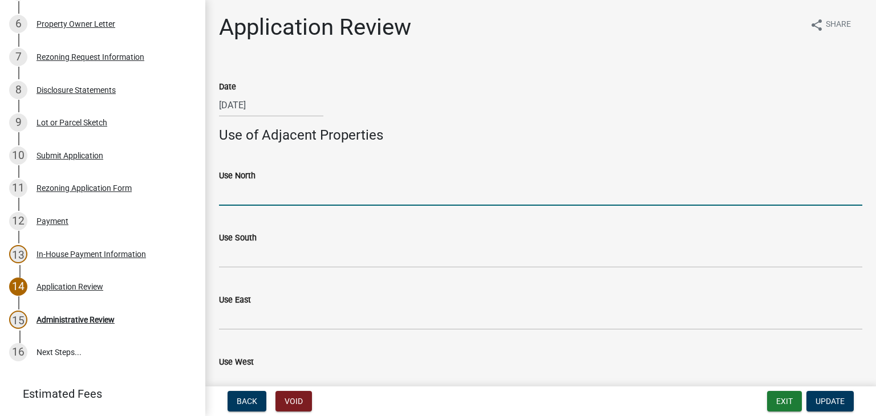
drag, startPoint x: 256, startPoint y: 188, endPoint x: 239, endPoint y: 153, distance: 38.3
click at [256, 188] on input "Use North" at bounding box center [540, 194] width 643 height 23
click at [283, 198] on input "Use North" at bounding box center [540, 194] width 643 height 23
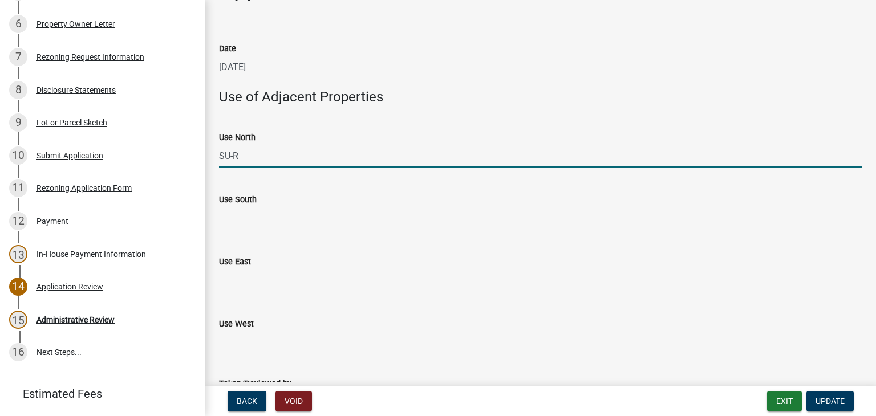
scroll to position [57, 0]
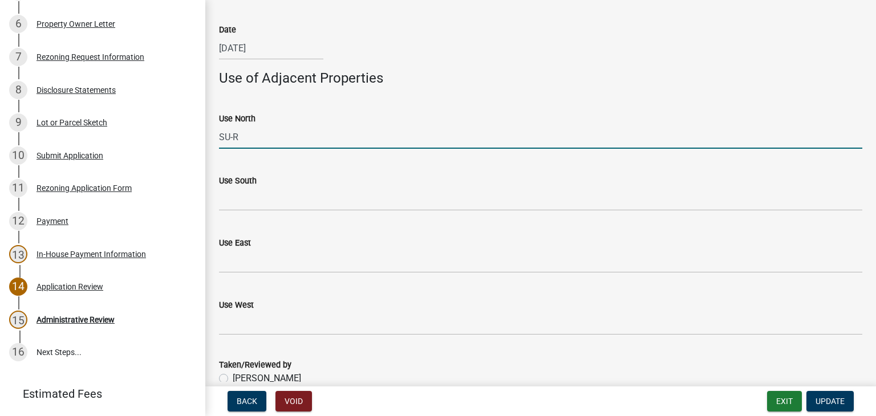
type input "SU-R"
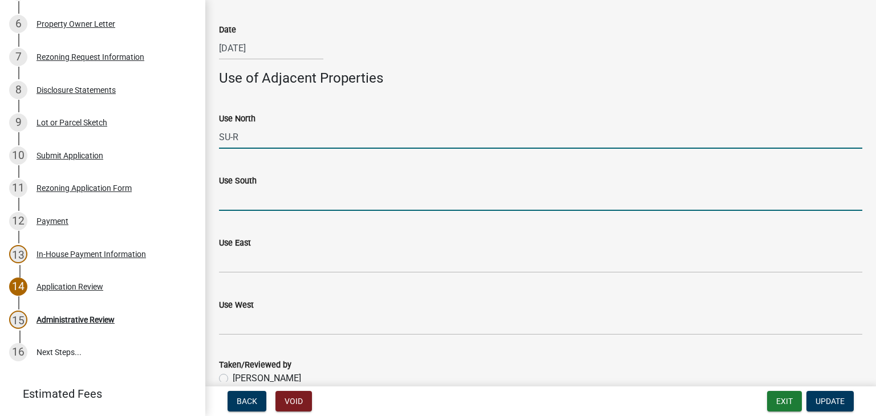
click at [264, 200] on input "Use South" at bounding box center [540, 199] width 643 height 23
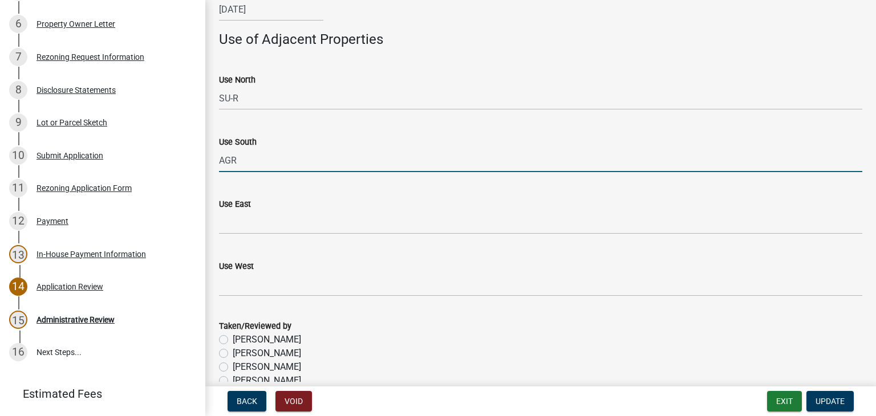
scroll to position [114, 0]
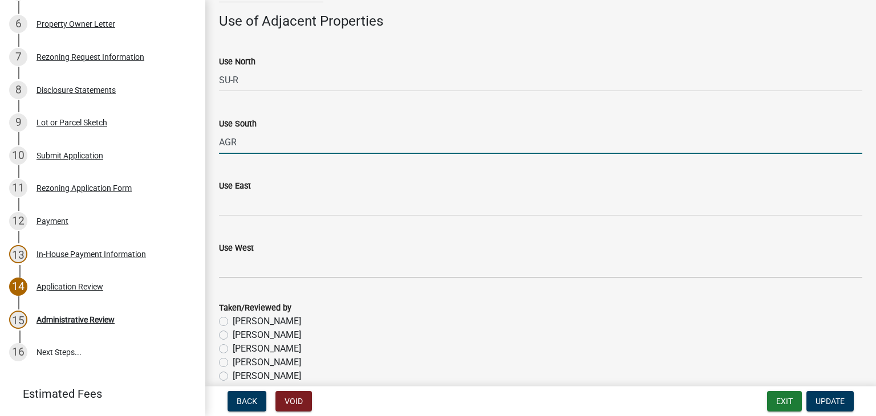
type input "AGR"
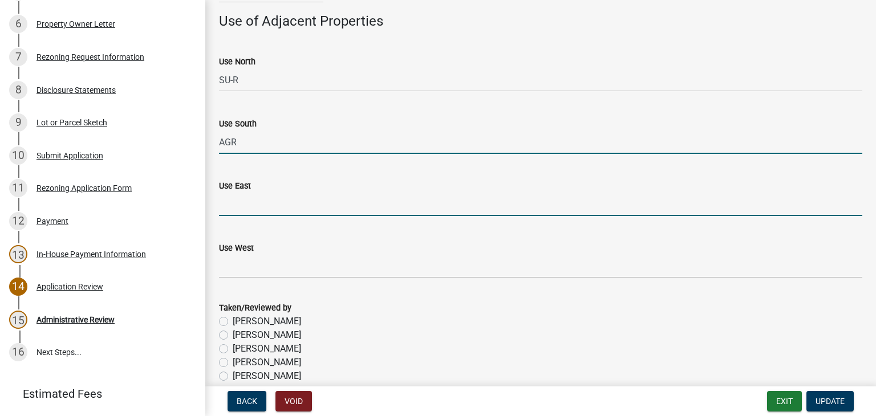
click at [262, 207] on input "Use East" at bounding box center [540, 204] width 643 height 23
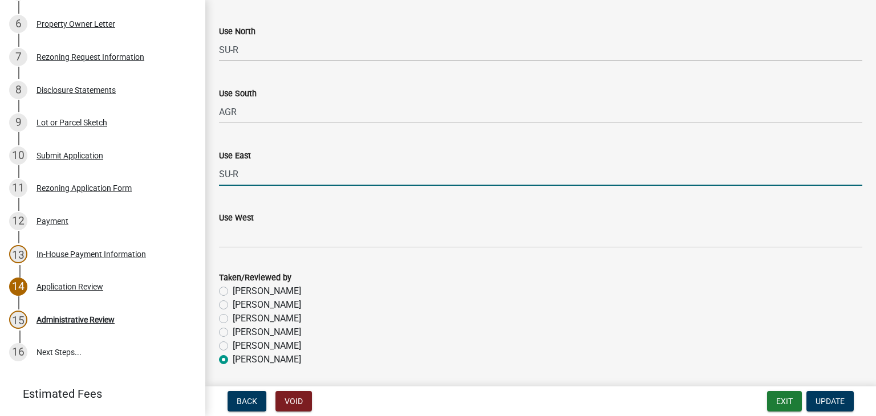
scroll to position [171, 0]
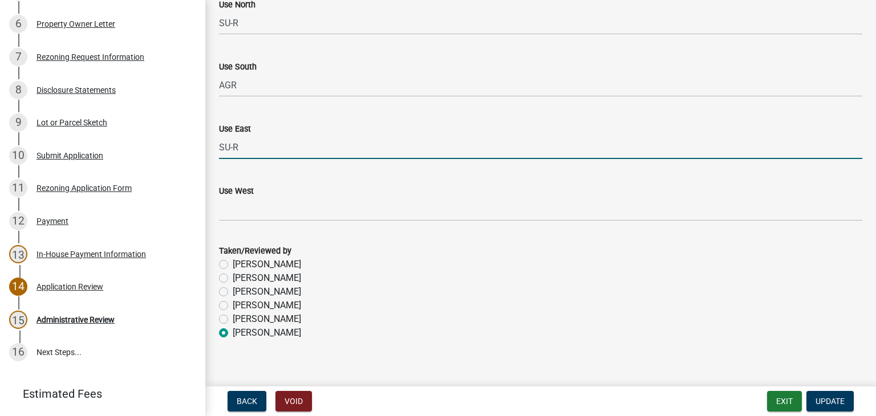
type input "SU-R"
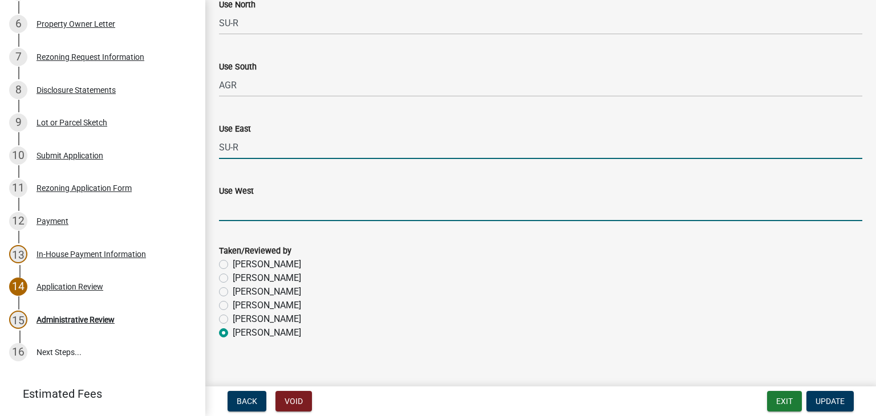
click at [271, 206] on input "Use West" at bounding box center [540, 209] width 643 height 23
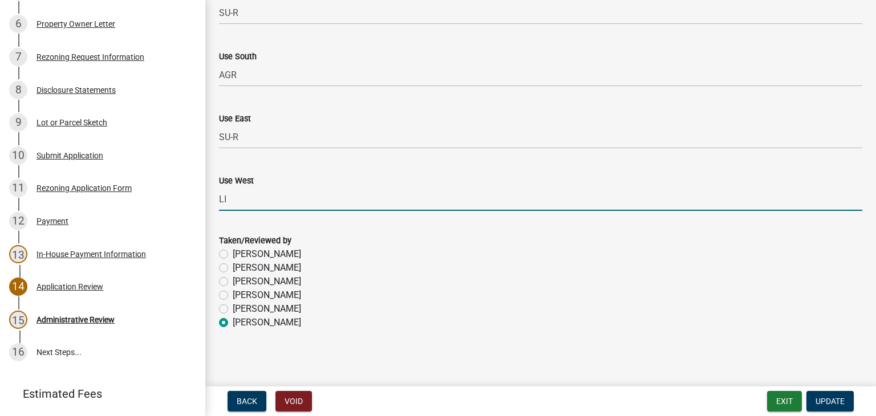
scroll to position [184, 0]
type input "LI"
click at [821, 403] on span "Update" at bounding box center [830, 401] width 29 height 9
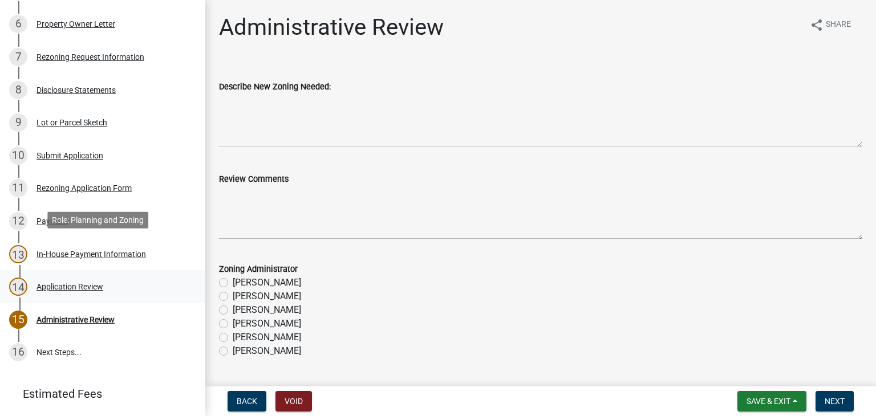
click at [89, 278] on div "14 Application Review" at bounding box center [98, 287] width 178 height 18
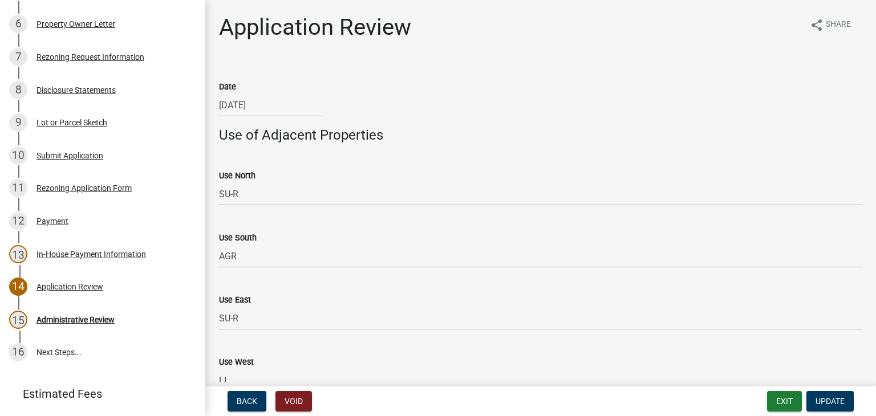
scroll to position [184, 0]
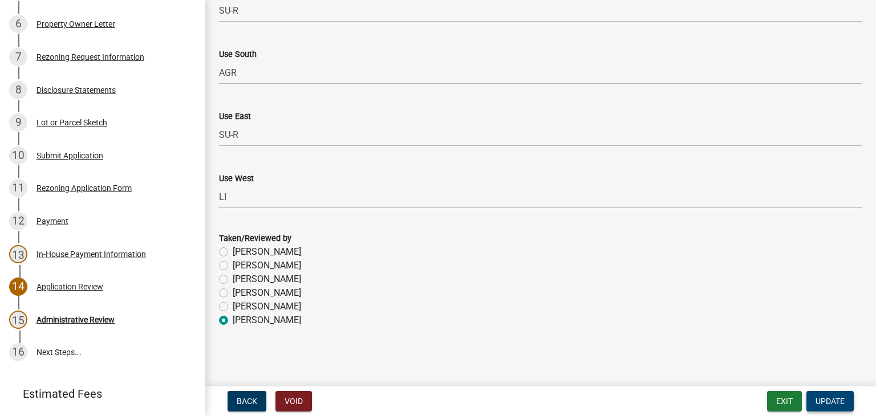
click at [819, 399] on span "Update" at bounding box center [830, 401] width 29 height 9
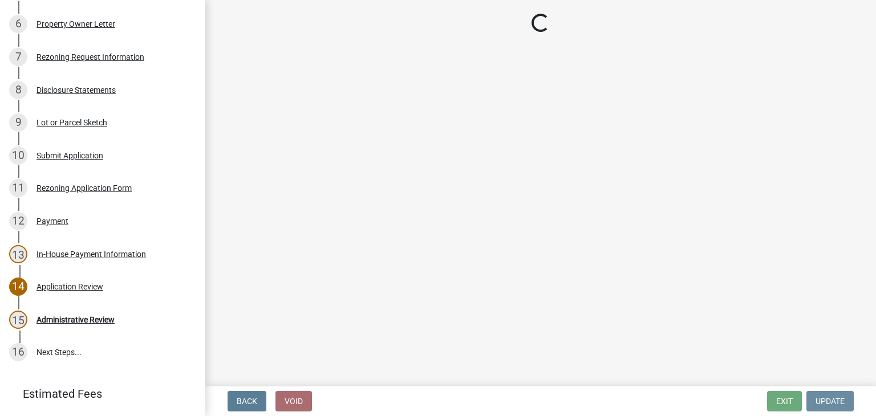
scroll to position [0, 0]
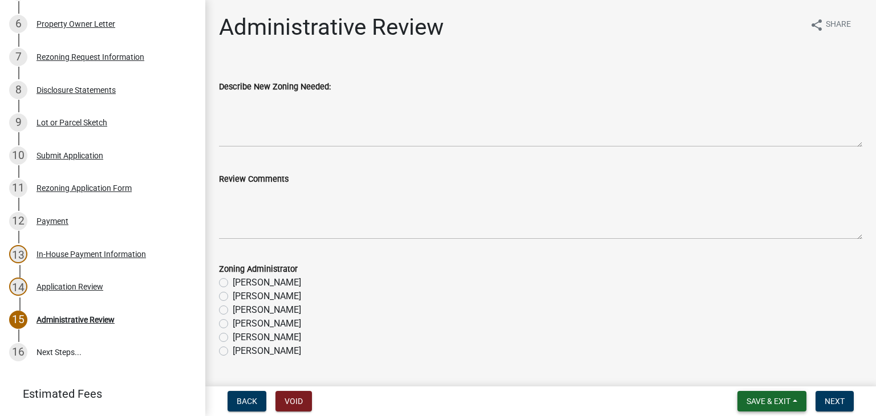
click at [780, 407] on button "Save & Exit" at bounding box center [771, 401] width 69 height 21
drag, startPoint x: 748, startPoint y: 375, endPoint x: 743, endPoint y: 372, distance: 6.4
click at [748, 375] on button "Save & Exit" at bounding box center [760, 371] width 91 height 27
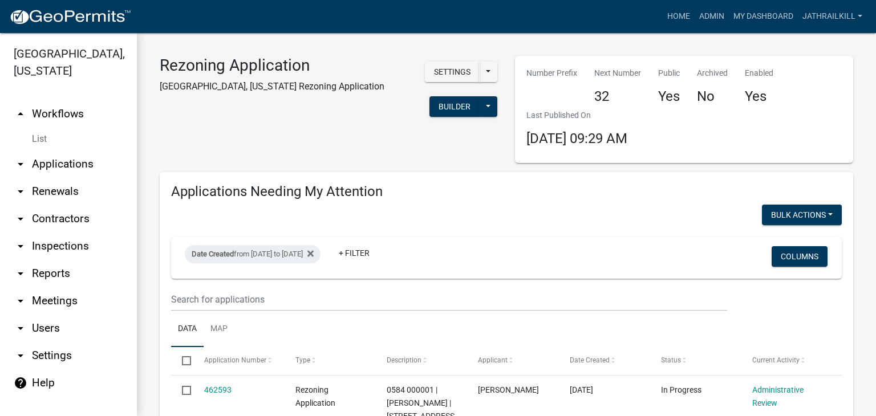
click at [79, 151] on link "arrow_drop_down Applications" at bounding box center [68, 164] width 137 height 27
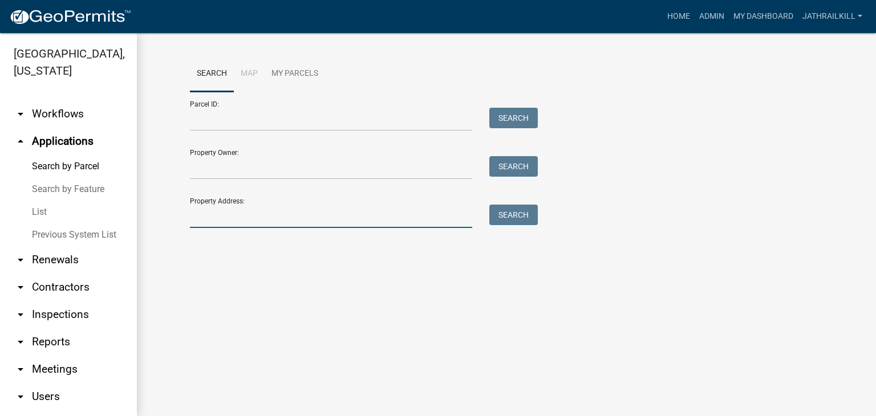
click at [209, 222] on input "Property Address:" at bounding box center [331, 216] width 282 height 23
type input "[STREET_ADDRESS][PERSON_NAME]"
click at [502, 214] on button "Search" at bounding box center [513, 215] width 48 height 21
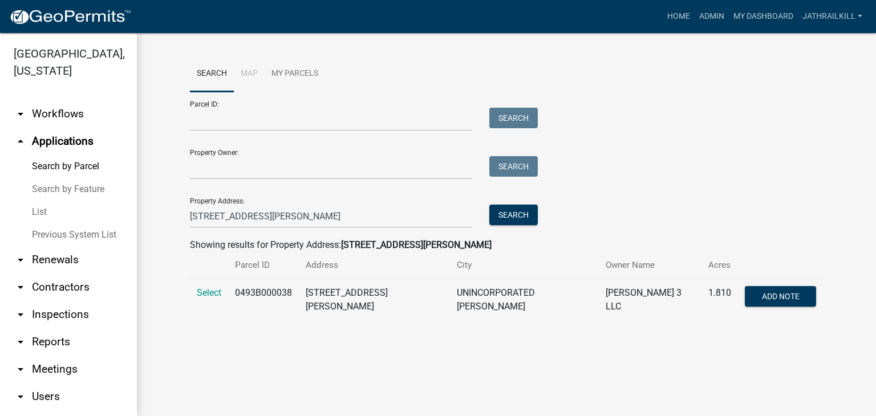
drag, startPoint x: 194, startPoint y: 298, endPoint x: 194, endPoint y: 290, distance: 8.0
click at [192, 297] on td "Select" at bounding box center [209, 300] width 38 height 42
click at [203, 290] on span "Select" at bounding box center [209, 292] width 25 height 11
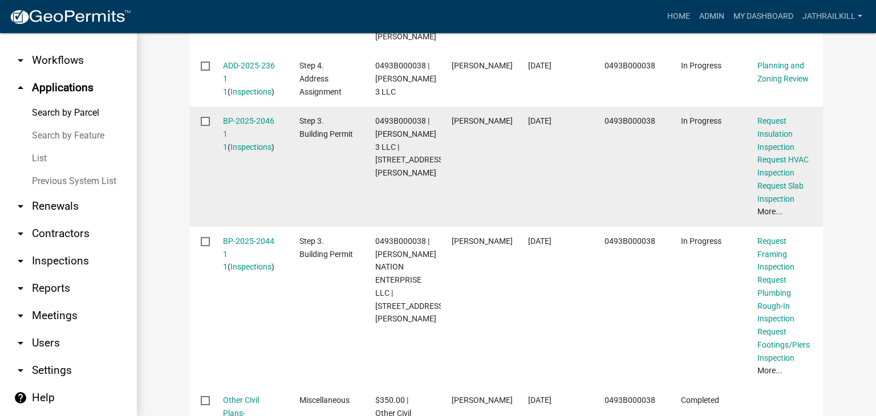
scroll to position [762, 0]
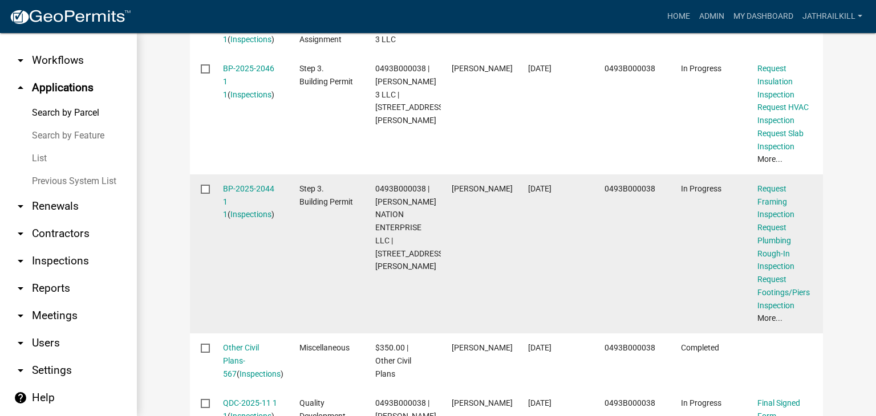
click at [270, 208] on div "BP-2025-2044 1 1 ( Inspections )" at bounding box center [250, 202] width 55 height 39
click at [261, 209] on link "BP-2025-2044 1 1" at bounding box center [248, 201] width 51 height 35
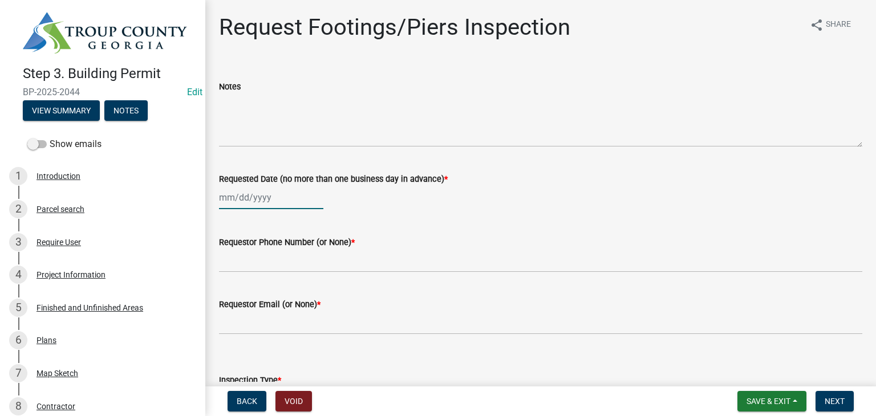
click at [262, 188] on div at bounding box center [271, 197] width 104 height 23
select select "8"
select select "2025"
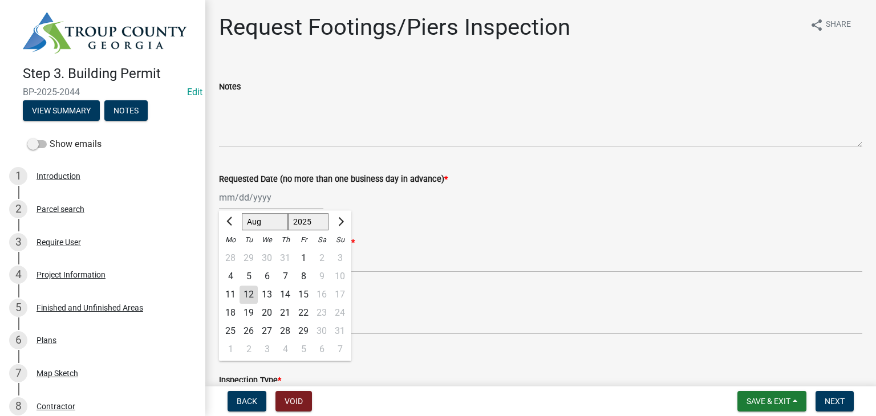
drag, startPoint x: 249, startPoint y: 293, endPoint x: 288, endPoint y: 254, distance: 55.3
click at [249, 293] on div "12" at bounding box center [249, 295] width 18 height 18
type input "[DATE]"
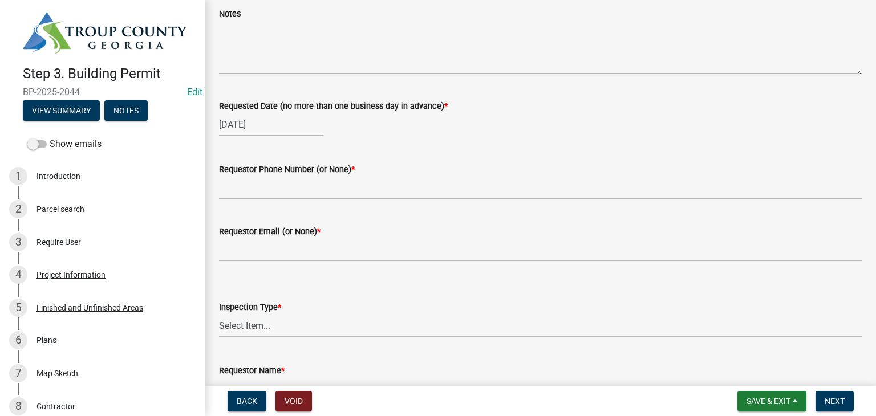
scroll to position [114, 0]
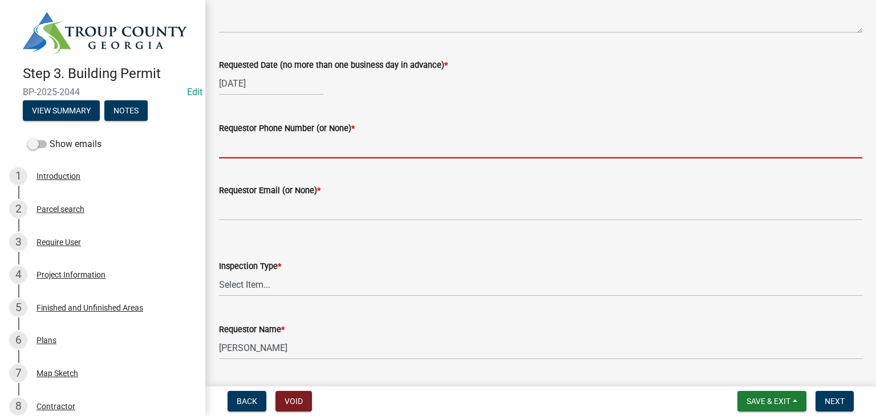
click at [298, 153] on input "Requestor Phone Number (or None) *" at bounding box center [540, 146] width 643 height 23
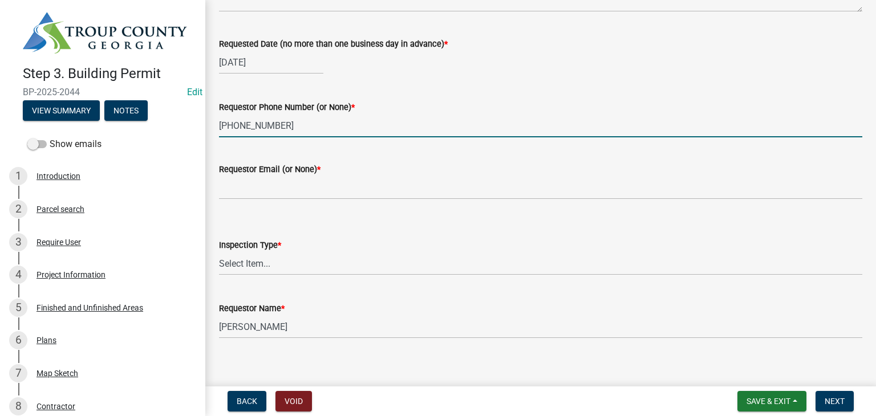
scroll to position [145, 0]
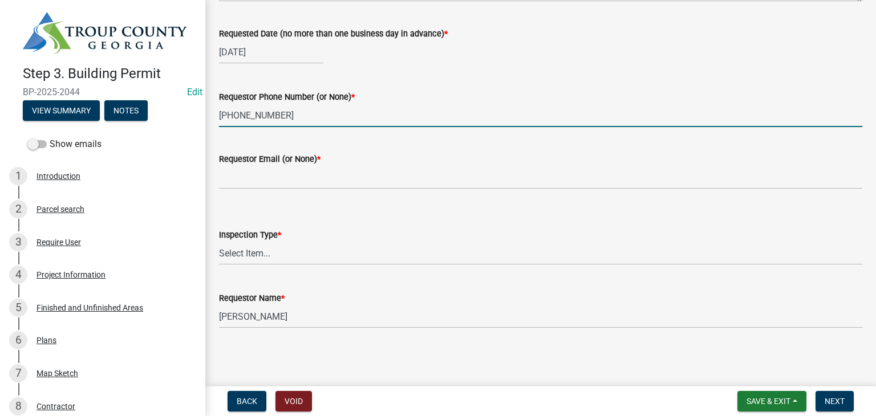
type input "[PHONE_NUMBER]"
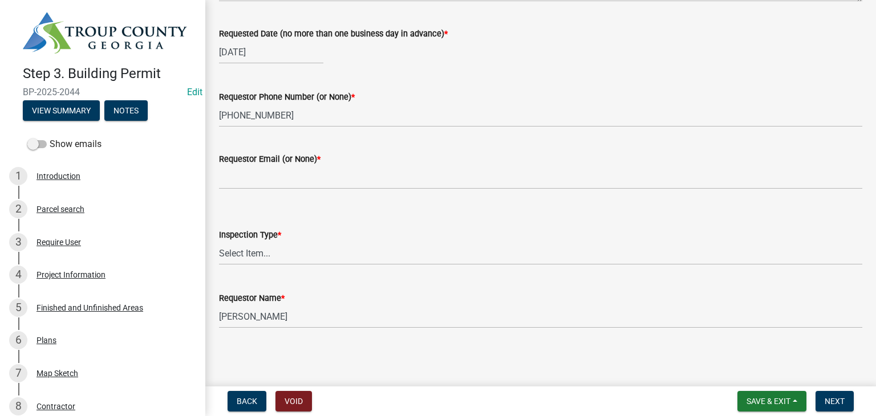
click at [279, 190] on wm-data-entity-input "Requestor Email (or None) *" at bounding box center [540, 167] width 643 height 62
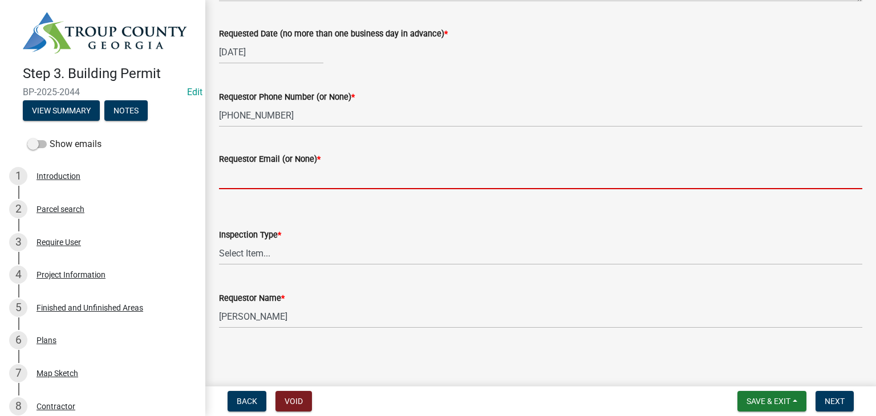
click at [280, 186] on input "Requestor Email (or None) *" at bounding box center [540, 177] width 643 height 23
type input "None"
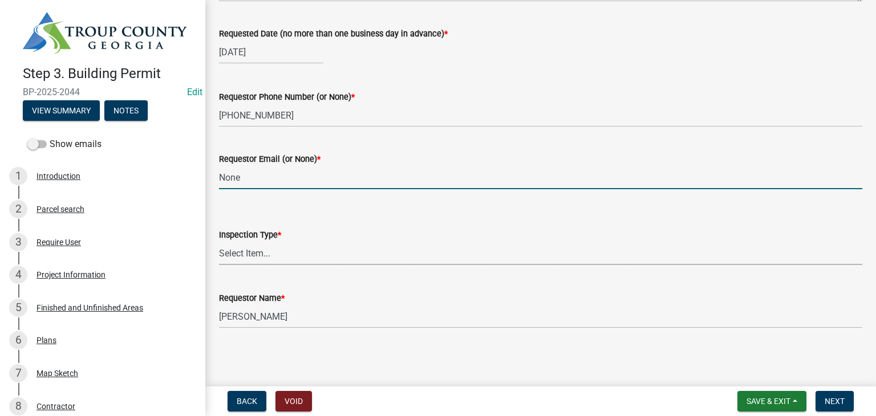
click at [287, 253] on select "Select Item... Footings/Piers" at bounding box center [540, 253] width 643 height 23
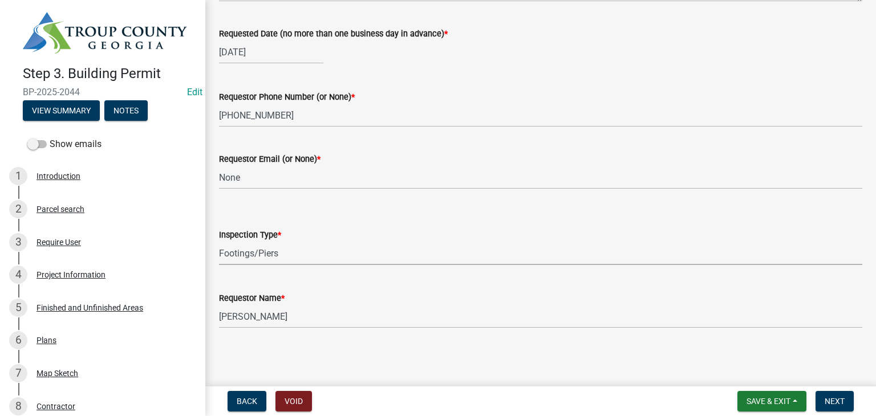
click at [219, 242] on select "Select Item... Footings/Piers" at bounding box center [540, 253] width 643 height 23
select select "c3b24c34-84dc-4df5-998e-4aae79418446"
drag, startPoint x: 287, startPoint y: 288, endPoint x: 288, endPoint y: 305, distance: 16.6
click at [288, 288] on div "Requestor Name * [PERSON_NAME]" at bounding box center [540, 301] width 643 height 53
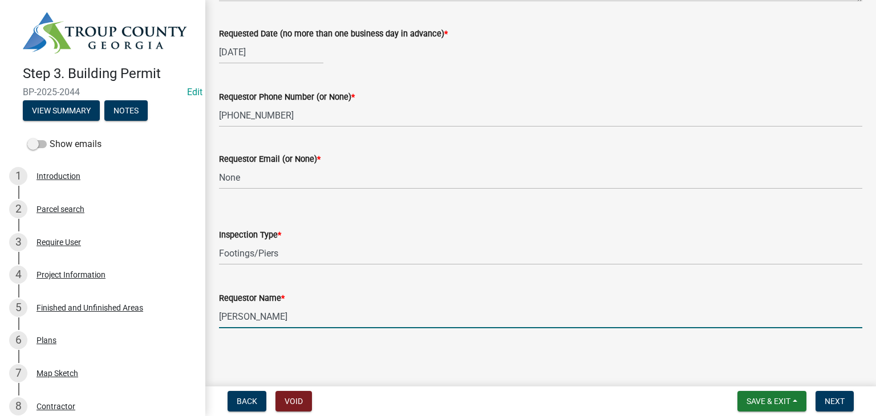
click at [290, 315] on input "[PERSON_NAME]" at bounding box center [540, 316] width 643 height 23
click at [291, 315] on input "[PERSON_NAME]" at bounding box center [540, 316] width 643 height 23
type input "[PERSON_NAME]"
click at [837, 408] on button "Next" at bounding box center [835, 401] width 38 height 21
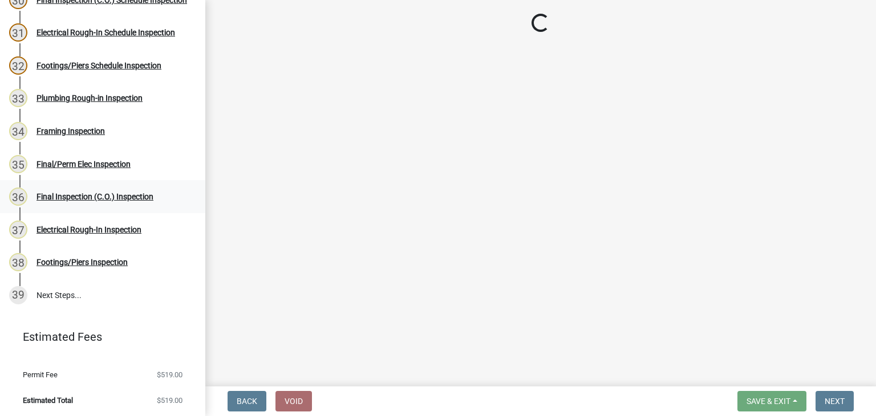
scroll to position [844, 0]
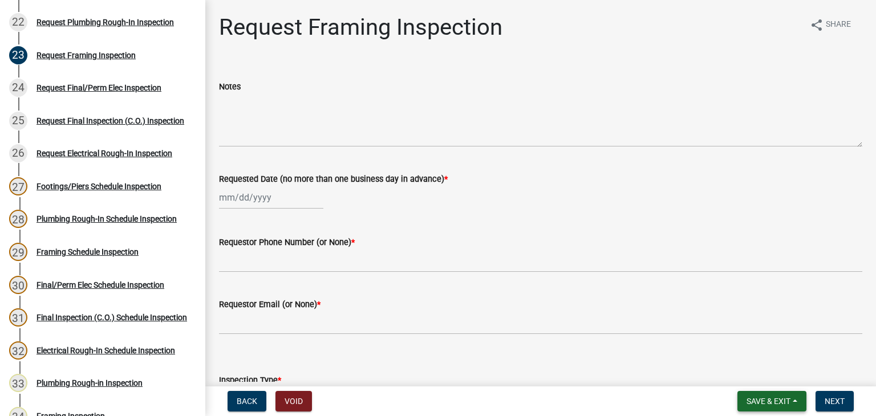
click at [760, 402] on span "Save & Exit" at bounding box center [769, 401] width 44 height 9
drag, startPoint x: 758, startPoint y: 375, endPoint x: 784, endPoint y: 318, distance: 62.3
click at [757, 373] on button "Save & Exit" at bounding box center [760, 371] width 91 height 27
